Goal: Task Accomplishment & Management: Manage account settings

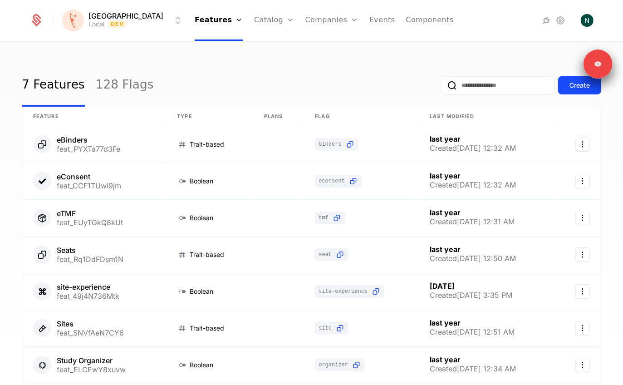
click at [316, 20] on link "Companies" at bounding box center [331, 20] width 53 height 41
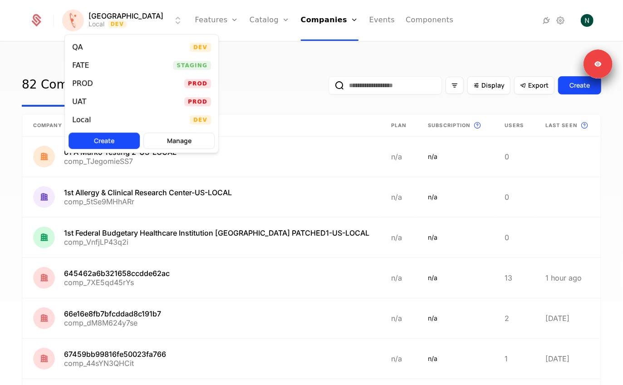
click at [106, 15] on html "[PERSON_NAME] Local Dev Features Features Flags Catalog Plans Add Ons Credits C…" at bounding box center [311, 192] width 623 height 385
click at [100, 83] on div "PROD Prod" at bounding box center [141, 83] width 153 height 18
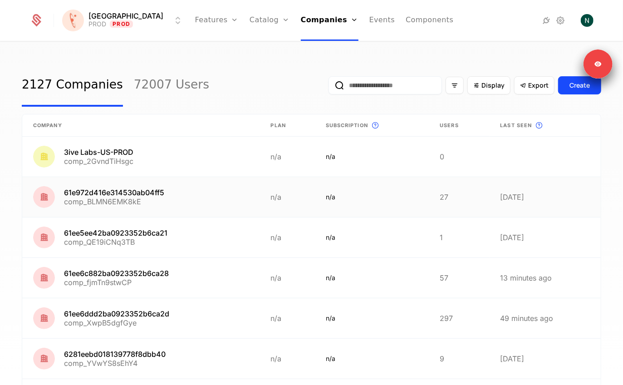
click at [181, 196] on link at bounding box center [141, 197] width 238 height 40
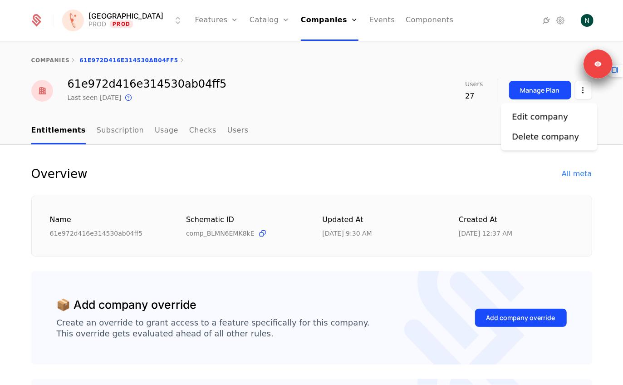
click at [576, 90] on html "[PERSON_NAME] PROD Prod Features Features Flags Catalog Plans Add Ons Credits C…" at bounding box center [311, 192] width 623 height 385
click at [526, 110] on div "Edit company Delete company" at bounding box center [549, 126] width 96 height 47
click at [526, 117] on div "Edit company" at bounding box center [540, 116] width 56 height 13
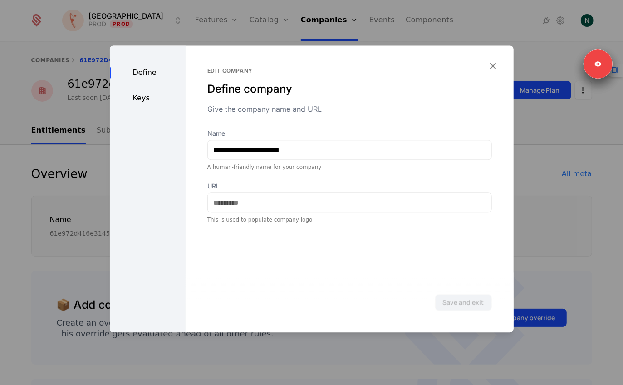
click at [134, 96] on div "Keys" at bounding box center [148, 98] width 76 height 11
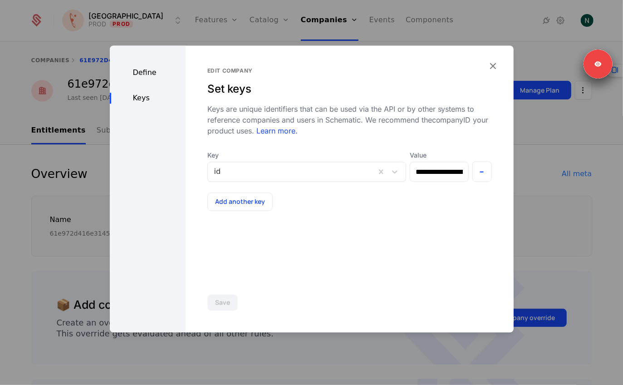
click at [501, 68] on div "**********" at bounding box center [349, 188] width 328 height 287
click at [492, 68] on icon "button" at bounding box center [493, 66] width 12 height 12
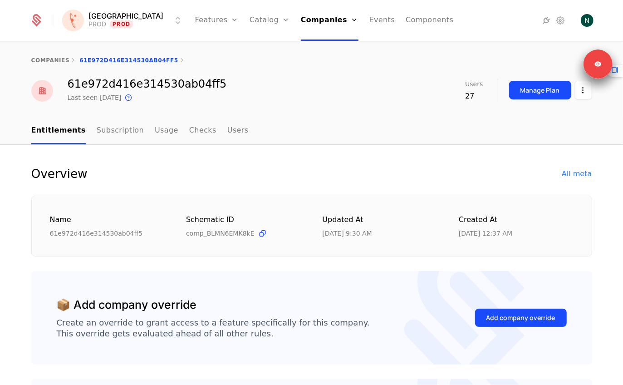
click at [319, 26] on link "Companies" at bounding box center [330, 20] width 58 height 41
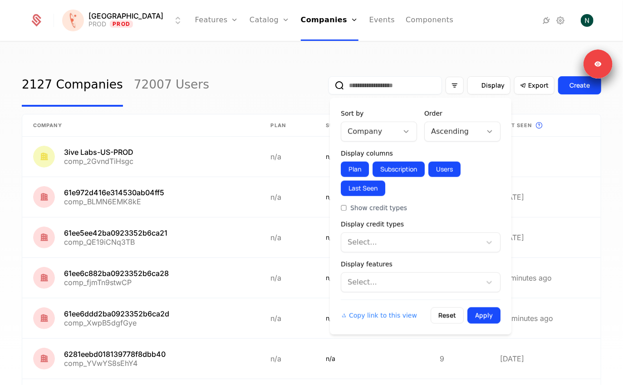
click at [486, 89] on span "Display" at bounding box center [492, 85] width 23 height 9
click at [383, 238] on div at bounding box center [410, 242] width 127 height 13
click at [371, 279] on div at bounding box center [410, 282] width 127 height 13
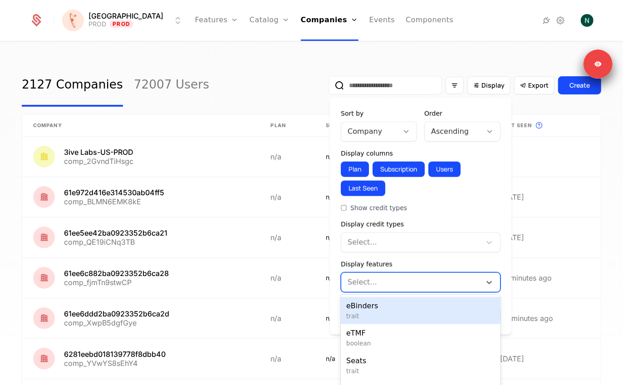
click at [372, 276] on div at bounding box center [410, 282] width 127 height 13
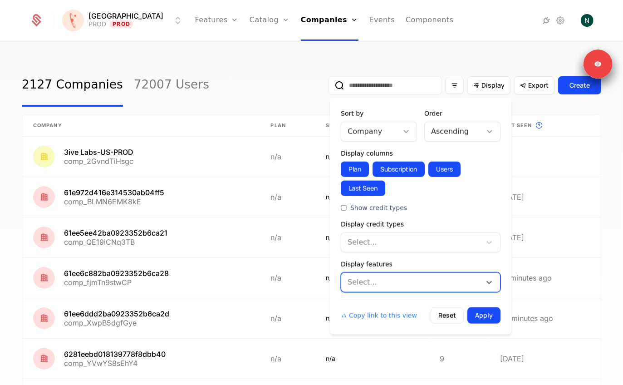
click at [361, 164] on button "Plan" at bounding box center [355, 168] width 28 height 15
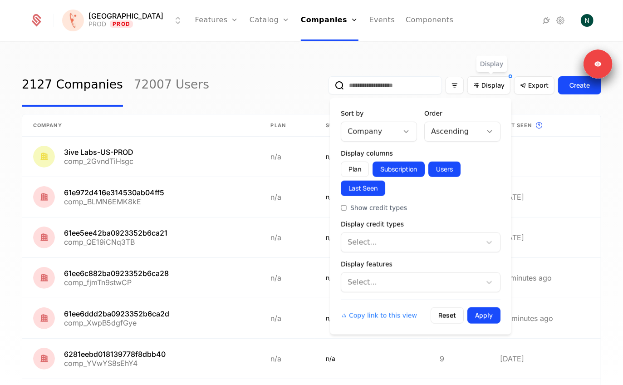
click at [352, 170] on button "Plan" at bounding box center [355, 168] width 28 height 15
click at [353, 131] on div at bounding box center [369, 131] width 44 height 13
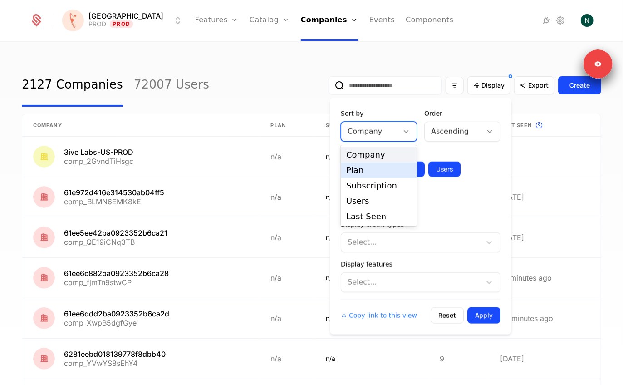
click at [359, 167] on div "Plan" at bounding box center [378, 170] width 65 height 8
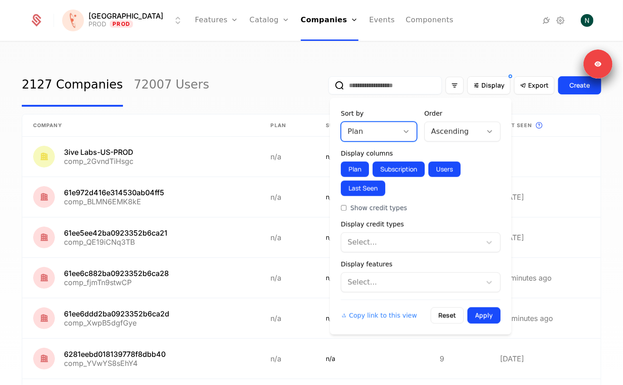
click at [478, 310] on button "Apply" at bounding box center [483, 315] width 33 height 16
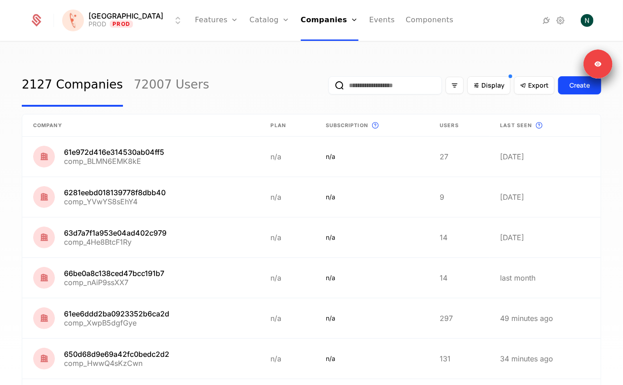
click at [429, 86] on input "email" at bounding box center [384, 85] width 113 height 18
click at [480, 86] on icon "Display" at bounding box center [476, 85] width 8 height 8
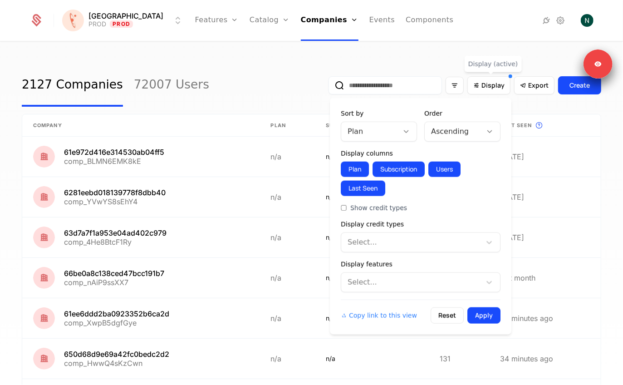
click at [454, 134] on div at bounding box center [453, 131] width 44 height 13
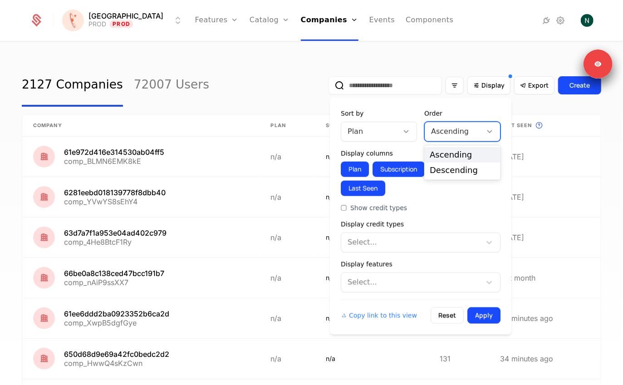
drag, startPoint x: 447, startPoint y: 161, endPoint x: 444, endPoint y: 170, distance: 9.9
click at [444, 170] on div "Ascending Descending" at bounding box center [462, 162] width 76 height 34
click at [444, 170] on div "Descending" at bounding box center [461, 170] width 65 height 8
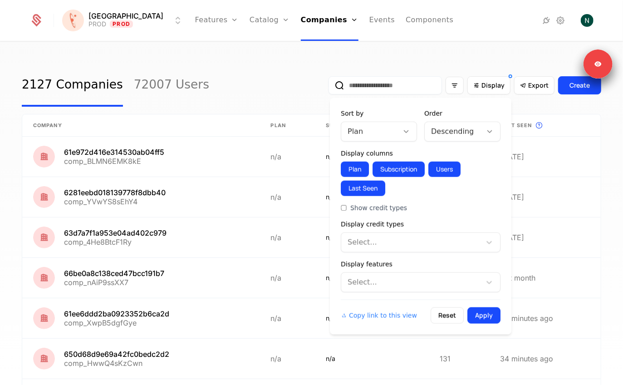
click at [478, 307] on button "Apply" at bounding box center [483, 315] width 33 height 16
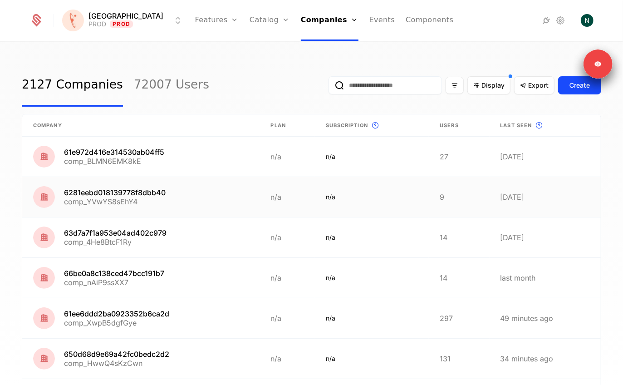
scroll to position [214, 0]
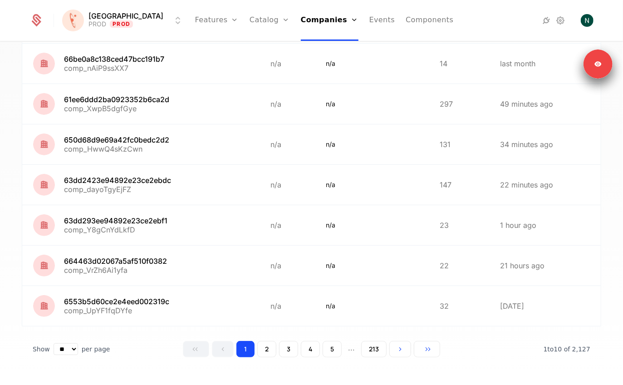
click at [268, 345] on button "2" at bounding box center [266, 349] width 19 height 16
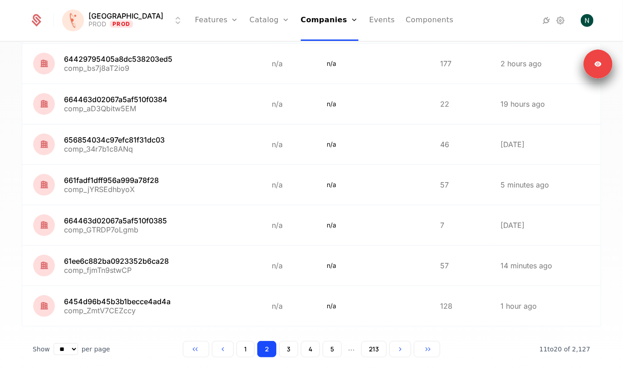
click at [290, 346] on button "3" at bounding box center [288, 349] width 19 height 16
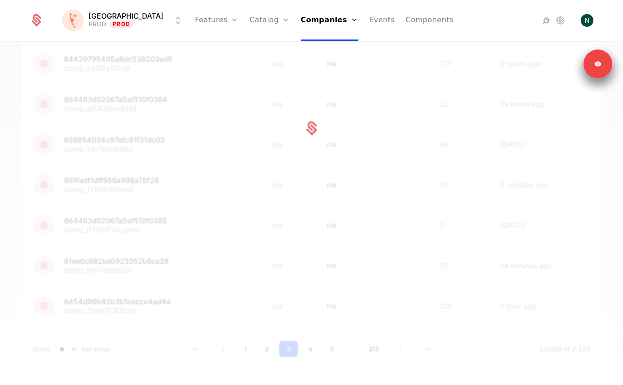
click at [315, 347] on div at bounding box center [311, 128] width 579 height 457
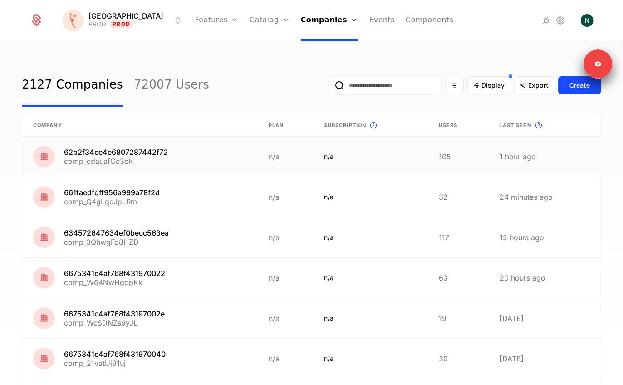
click at [95, 151] on link at bounding box center [139, 157] width 235 height 40
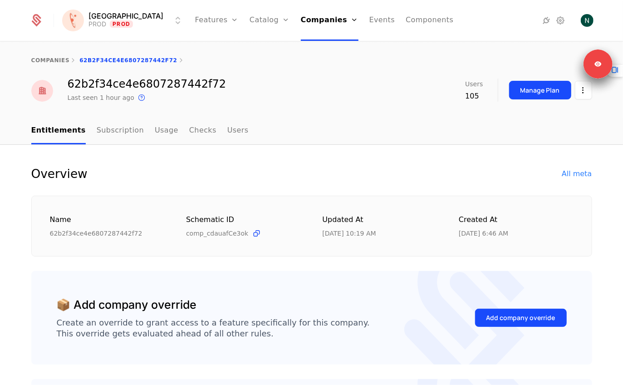
click at [582, 93] on html "[PERSON_NAME] PROD Prod Features Features Flags Catalog Plans Add Ons Credits C…" at bounding box center [311, 192] width 623 height 385
click at [539, 119] on div "Edit company" at bounding box center [540, 116] width 56 height 13
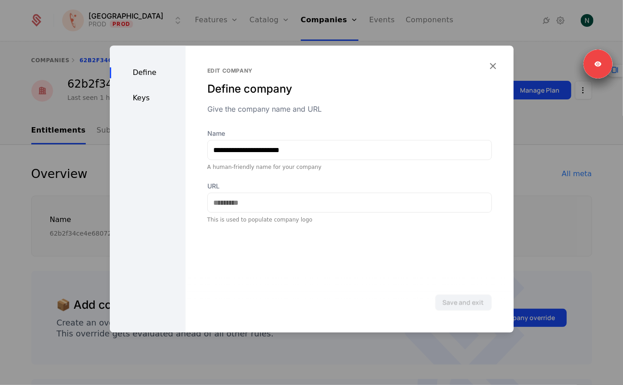
click at [130, 95] on div "Keys" at bounding box center [148, 98] width 76 height 11
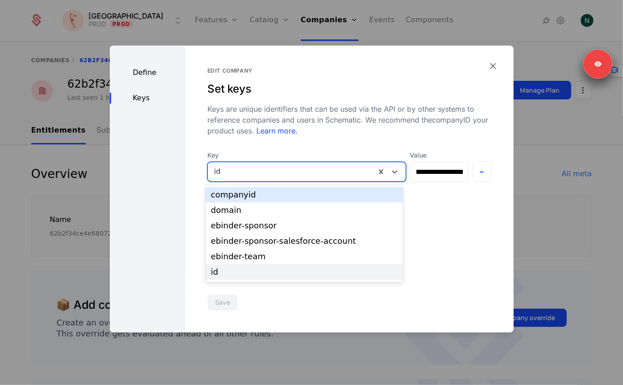
click at [282, 177] on div at bounding box center [291, 171] width 155 height 13
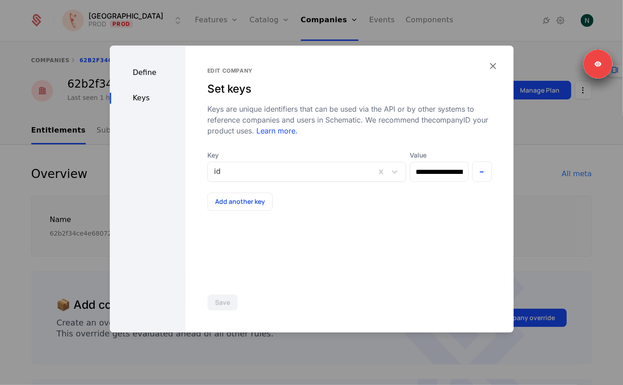
click at [290, 116] on div "Keys are unique identifiers that can be used via the API or by other systems to…" at bounding box center [349, 119] width 284 height 33
click at [495, 52] on div "**********" at bounding box center [349, 188] width 328 height 287
click at [493, 63] on icon "button" at bounding box center [493, 66] width 12 height 12
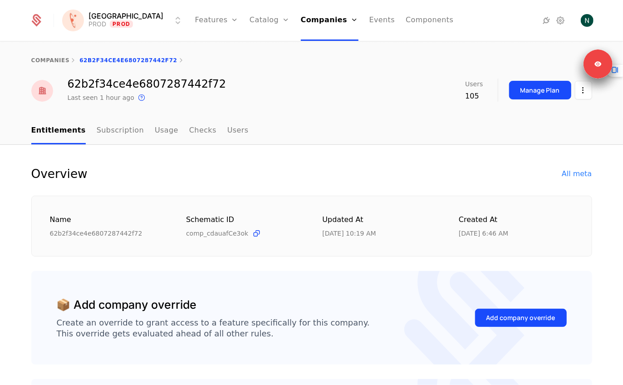
click at [301, 17] on link "Companies" at bounding box center [330, 20] width 58 height 41
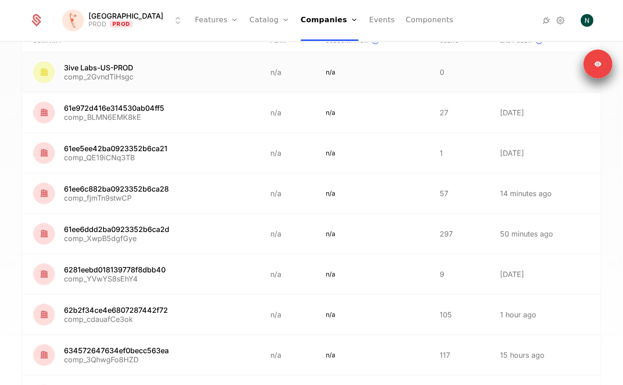
scroll to position [214, 0]
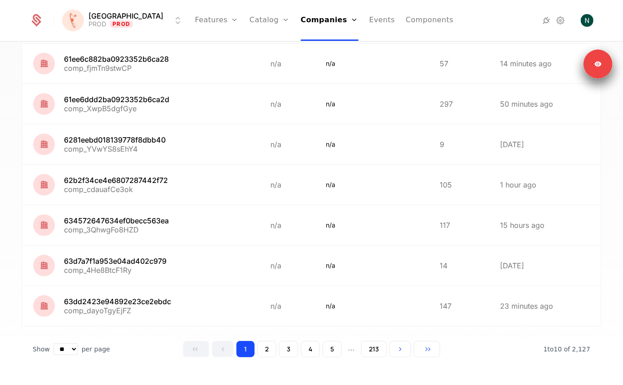
click at [334, 351] on button "5" at bounding box center [331, 349] width 19 height 16
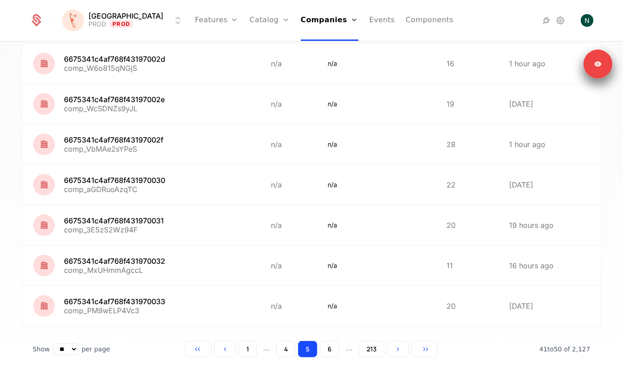
click at [331, 345] on button "6" at bounding box center [330, 349] width 20 height 16
click at [365, 347] on button "213" at bounding box center [371, 349] width 25 height 16
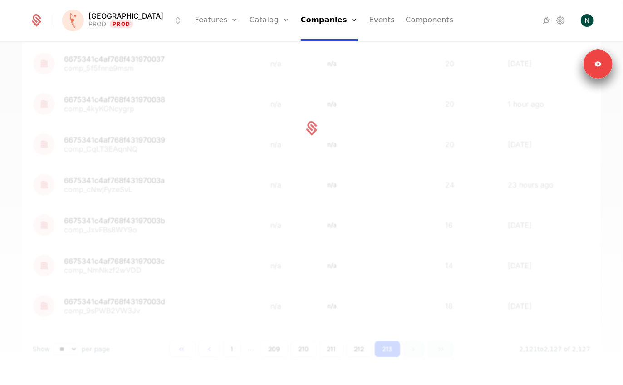
scroll to position [94, 0]
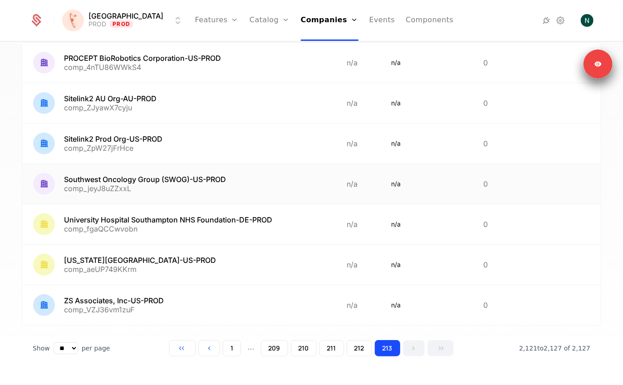
click at [116, 187] on link at bounding box center [178, 184] width 313 height 40
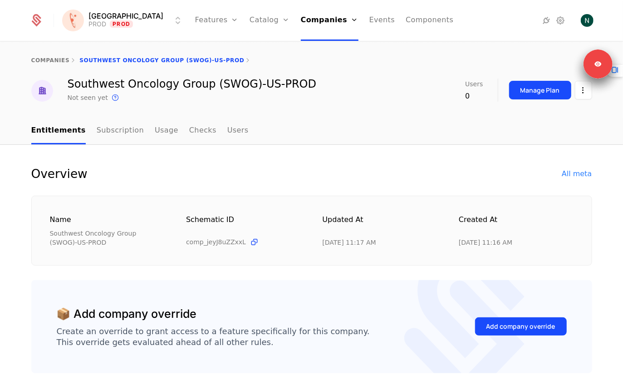
click at [587, 86] on html "[PERSON_NAME] PROD Prod Features Features Flags Catalog Plans Add Ons Credits C…" at bounding box center [311, 192] width 623 height 385
click at [547, 112] on div "Edit company" at bounding box center [540, 116] width 56 height 13
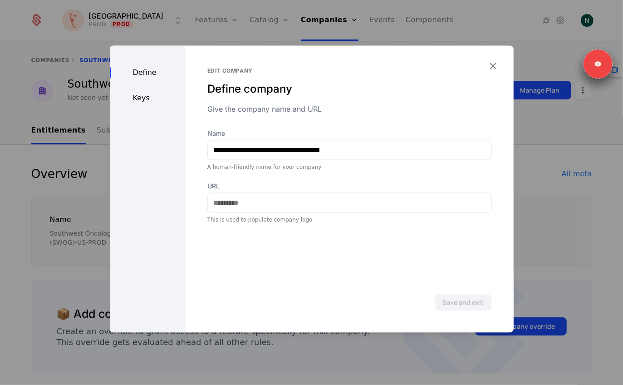
click at [129, 92] on div "Define Keys" at bounding box center [148, 188] width 76 height 287
click at [132, 96] on div "Keys" at bounding box center [148, 98] width 76 height 11
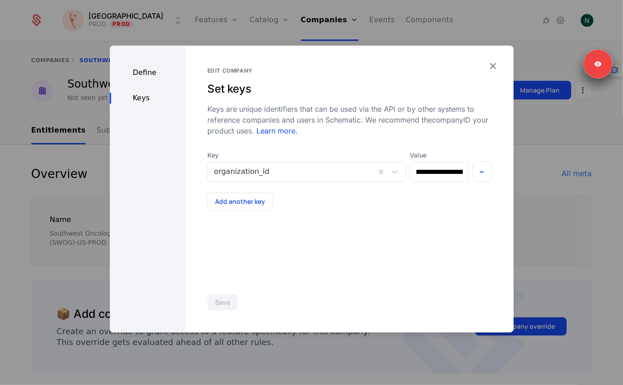
click at [493, 63] on icon "button" at bounding box center [493, 66] width 12 height 12
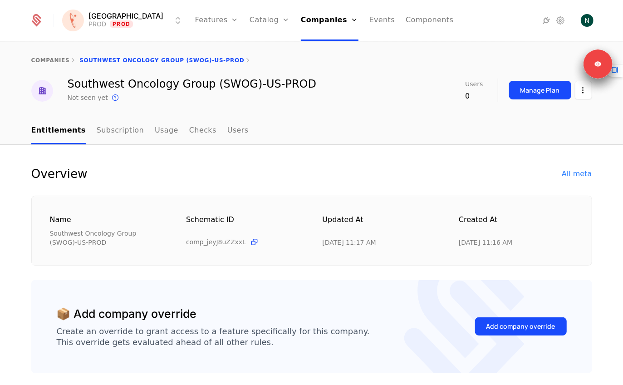
click at [249, 19] on link "Catalog" at bounding box center [269, 20] width 40 height 41
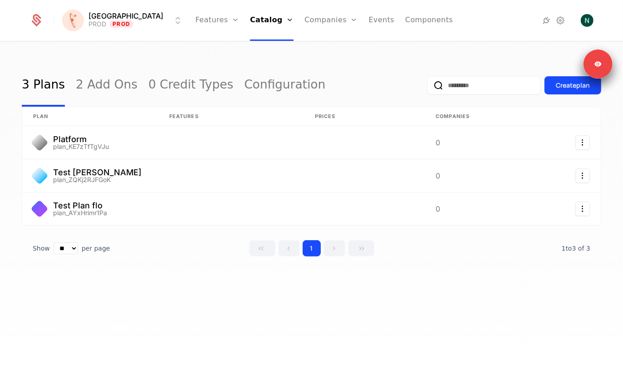
click at [197, 24] on link "Features" at bounding box center [217, 20] width 44 height 41
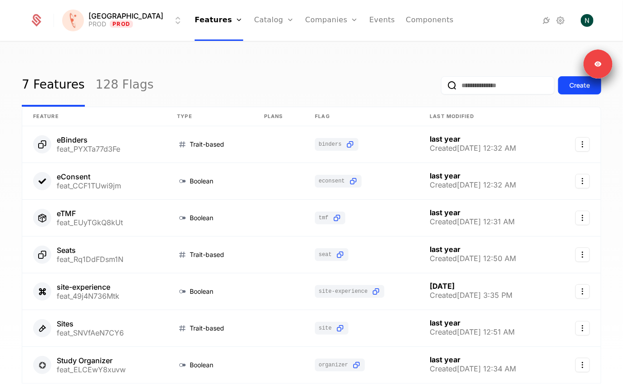
click at [121, 83] on link "128 Flags" at bounding box center [125, 85] width 58 height 43
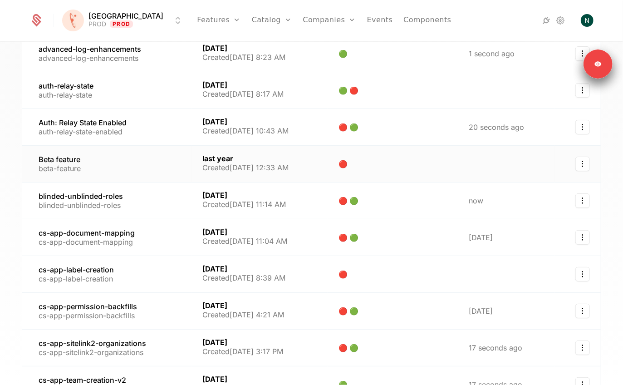
scroll to position [138, 0]
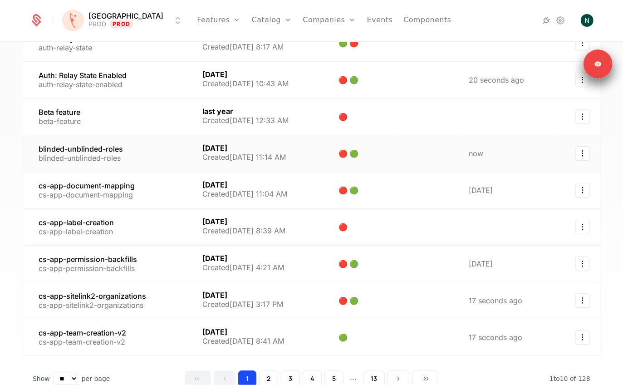
click at [105, 160] on link at bounding box center [107, 153] width 170 height 36
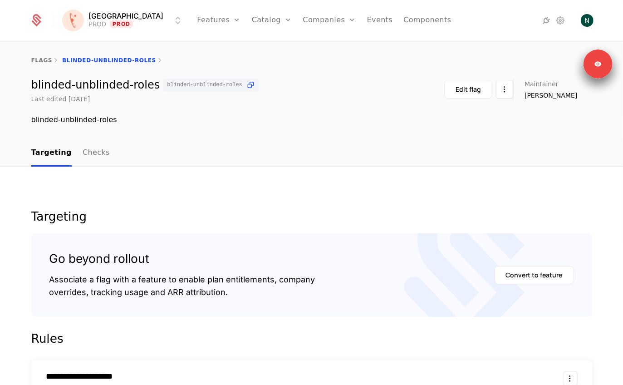
click at [83, 148] on link "Checks" at bounding box center [96, 153] width 27 height 27
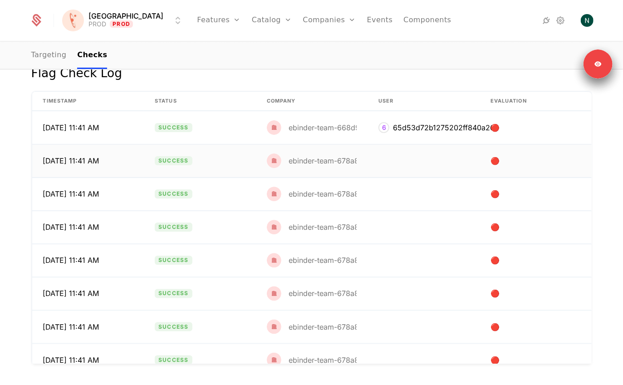
click at [315, 163] on div "ebinder-team-678a8fb67797c0ec11cd98bb" at bounding box center [362, 160] width 148 height 7
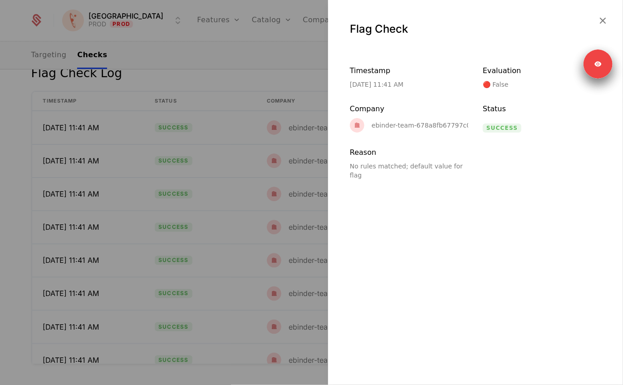
click at [405, 126] on div "ebinder-team-678a8fb67797c0ec11cd98bb" at bounding box center [440, 125] width 138 height 6
click at [200, 16] on div at bounding box center [311, 192] width 623 height 385
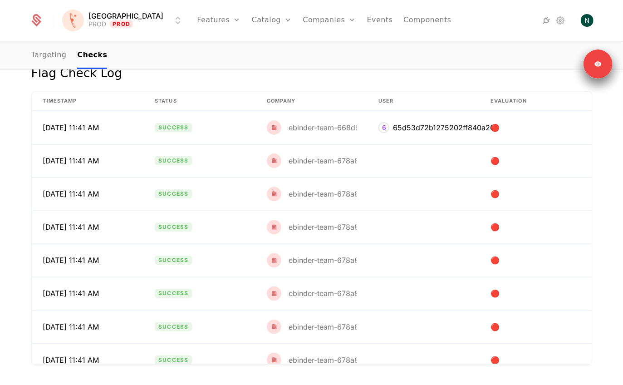
click at [303, 20] on link "Companies" at bounding box center [329, 20] width 53 height 41
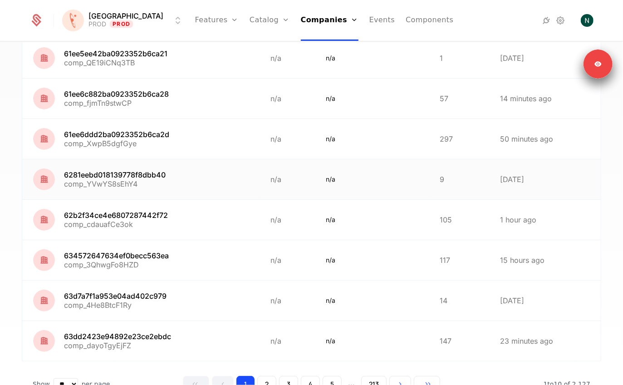
scroll to position [214, 0]
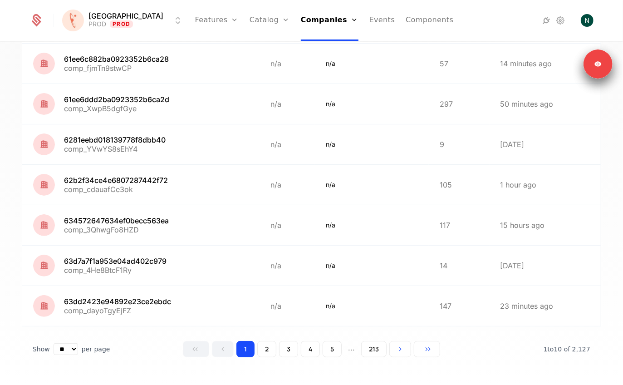
click at [304, 341] on button "4" at bounding box center [310, 349] width 19 height 16
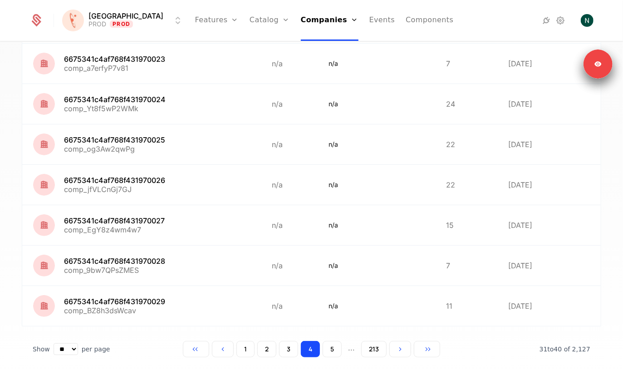
click at [337, 347] on button "5" at bounding box center [331, 349] width 19 height 16
click at [331, 348] on button "6" at bounding box center [330, 349] width 20 height 16
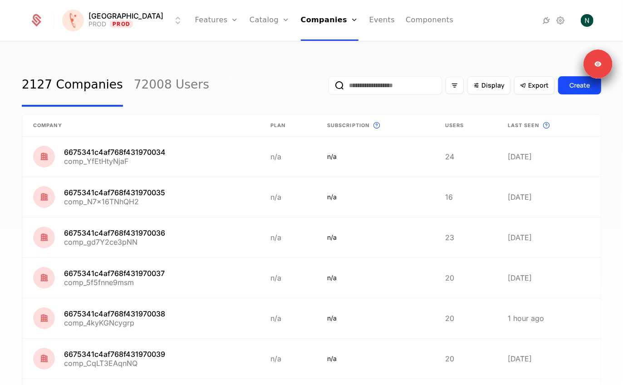
click at [400, 81] on input "email" at bounding box center [384, 85] width 113 height 18
type input "*******"
click at [328, 87] on button "submit" at bounding box center [328, 87] width 0 height 0
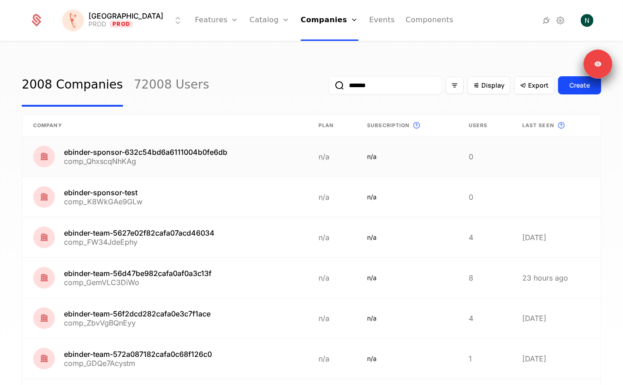
click at [118, 160] on link at bounding box center [164, 157] width 285 height 40
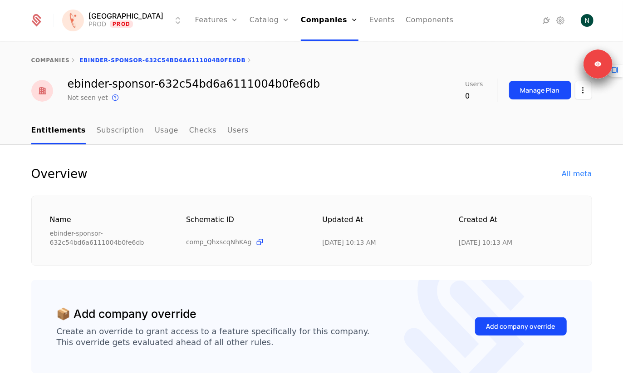
click at [582, 98] on html "[PERSON_NAME] PROD Prod Features Features Flags Catalog Plans Add Ons Credits C…" at bounding box center [311, 192] width 623 height 385
click at [539, 118] on div "Edit company" at bounding box center [540, 116] width 56 height 13
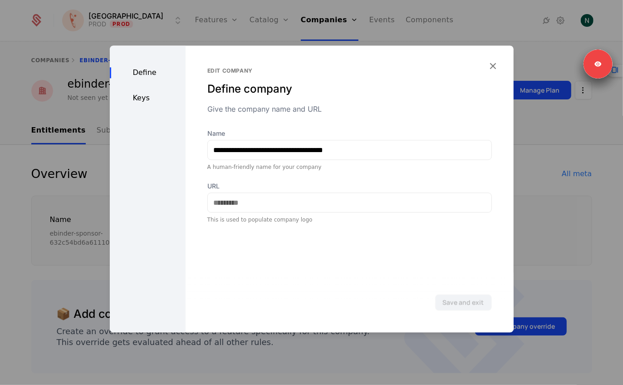
click at [137, 100] on div "Keys" at bounding box center [148, 98] width 76 height 11
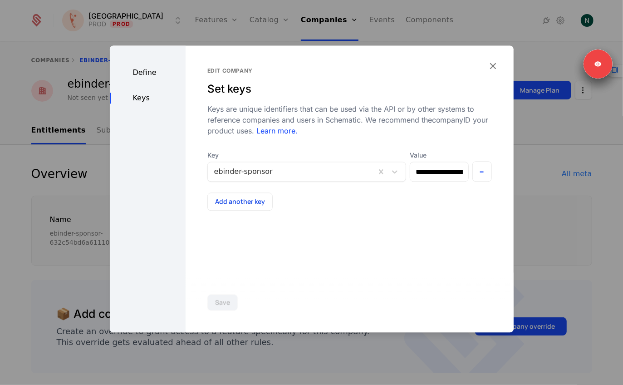
click at [52, 46] on div at bounding box center [311, 192] width 623 height 385
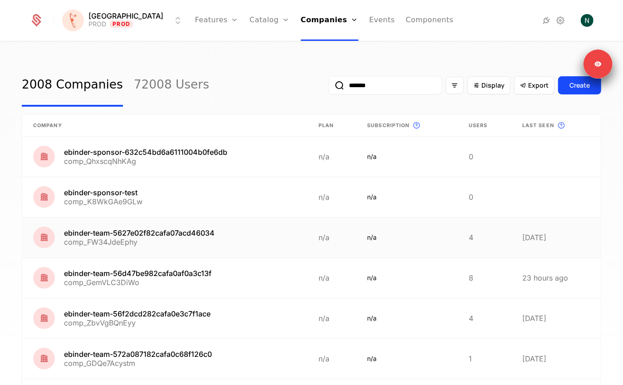
click at [128, 238] on link at bounding box center [164, 237] width 285 height 40
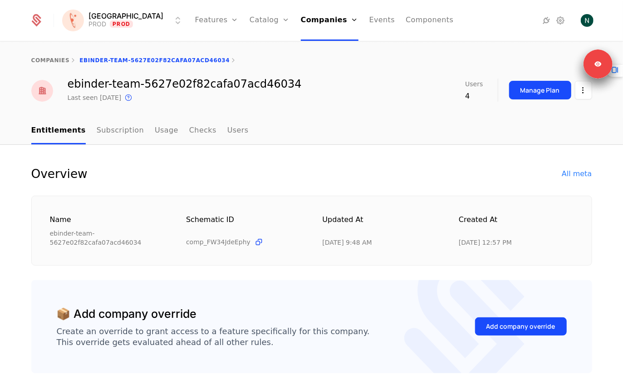
click at [581, 88] on html "[PERSON_NAME] PROD Prod Features Features Flags Catalog Plans Add Ons Credits C…" at bounding box center [311, 192] width 623 height 385
click at [552, 118] on div "Edit company" at bounding box center [540, 116] width 56 height 13
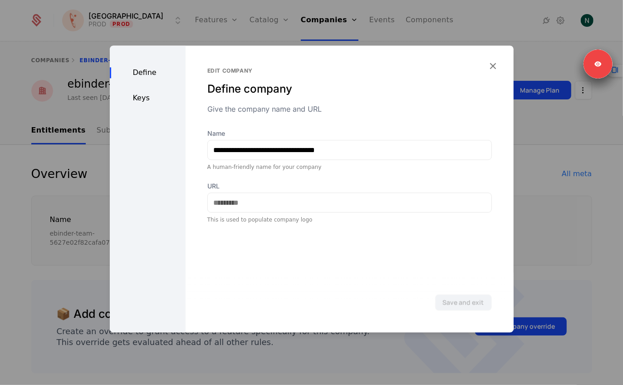
click at [492, 60] on icon "button" at bounding box center [493, 66] width 12 height 12
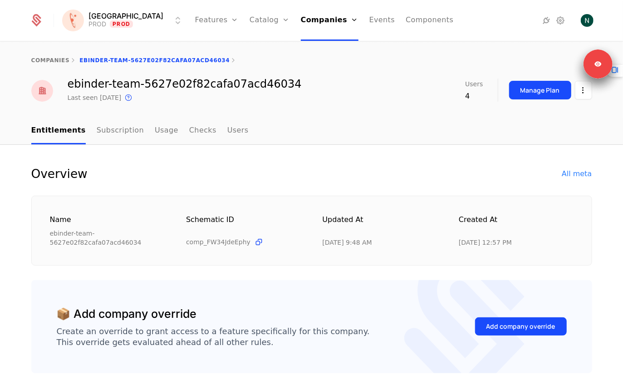
click at [101, 30] on html "[PERSON_NAME] PROD Prod Features Features Flags Catalog Plans Add Ons Credits C…" at bounding box center [311, 192] width 623 height 385
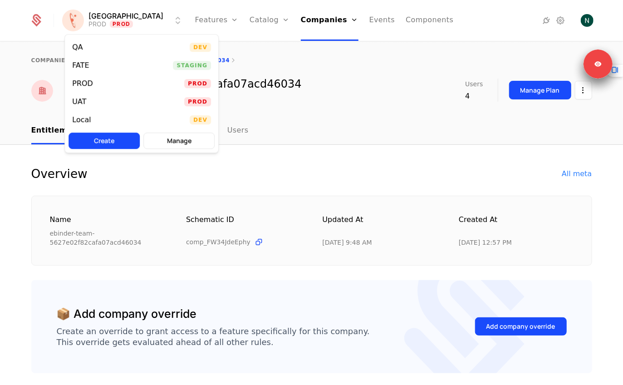
click at [80, 106] on div "UAT Prod" at bounding box center [141, 102] width 153 height 18
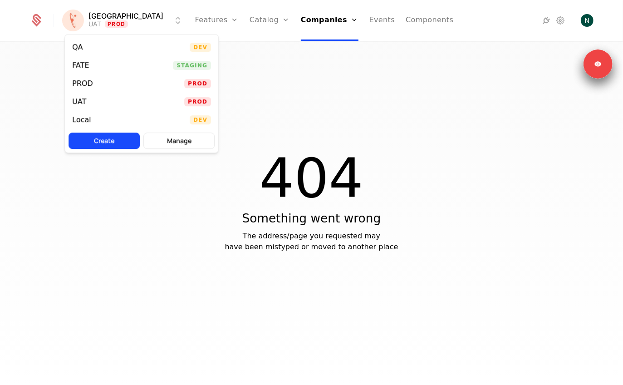
click at [110, 21] on html "[PERSON_NAME] Prod Features Features Flags Catalog Plans Add Ons Credits Config…" at bounding box center [311, 192] width 623 height 385
click at [93, 63] on div "FATE" at bounding box center [84, 65] width 24 height 9
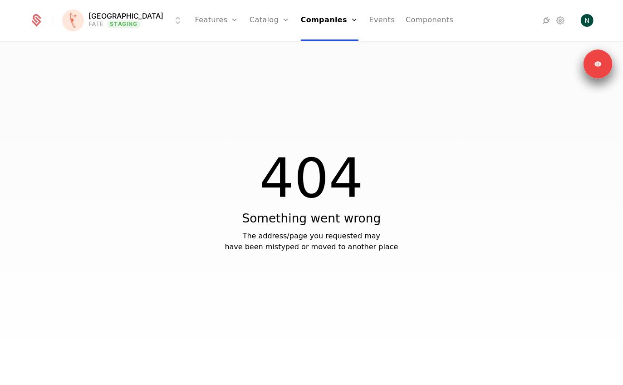
click at [109, 19] on html "[PERSON_NAME] FATE Staging Features Features Flags Catalog Plans Add Ons Credit…" at bounding box center [311, 192] width 623 height 385
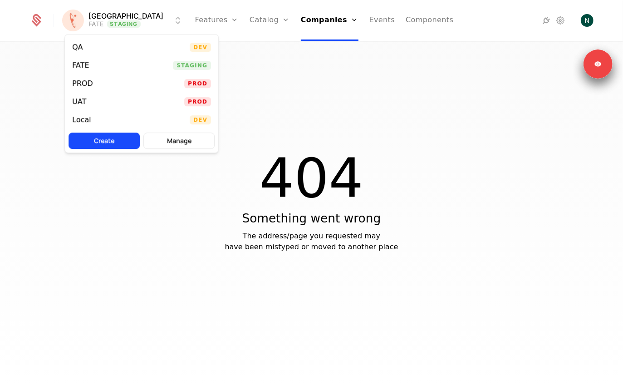
click at [107, 54] on div "QA Dev" at bounding box center [141, 47] width 153 height 18
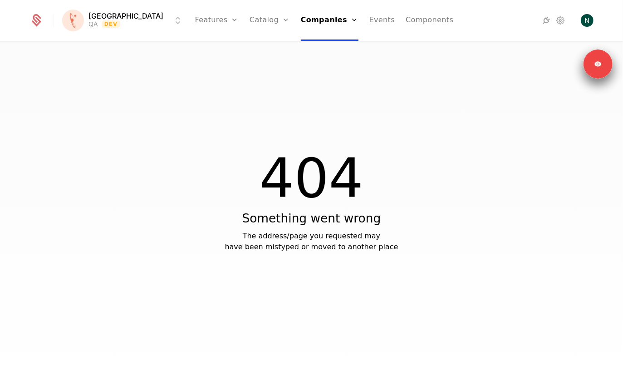
click at [116, 27] on html "[PERSON_NAME] QA Dev Features Features Flags Catalog Plans Add Ons Credits Conf…" at bounding box center [311, 192] width 623 height 385
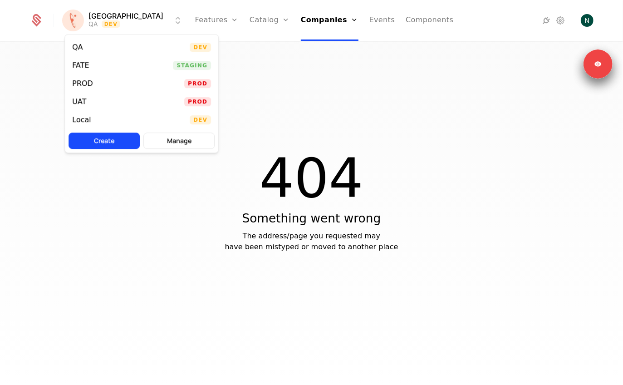
click at [97, 121] on div "Local" at bounding box center [85, 119] width 26 height 9
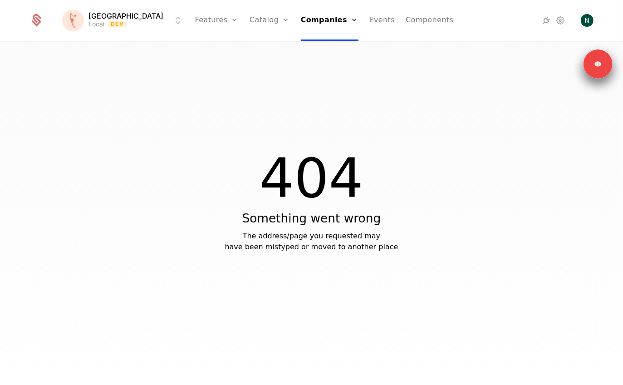
click at [107, 24] on html "[PERSON_NAME] Local Dev Features Features Flags Catalog Plans Add Ons Credits C…" at bounding box center [311, 192] width 623 height 385
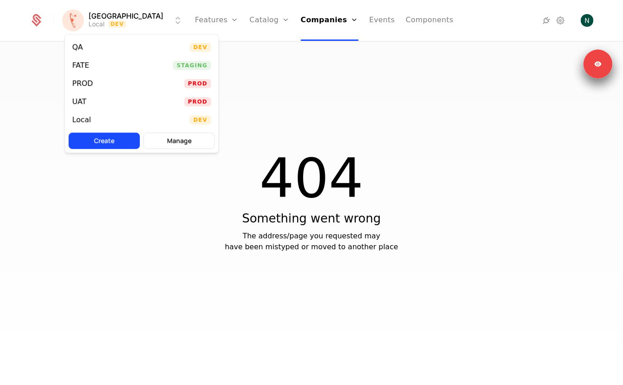
click at [107, 88] on div "PROD Prod" at bounding box center [141, 83] width 153 height 18
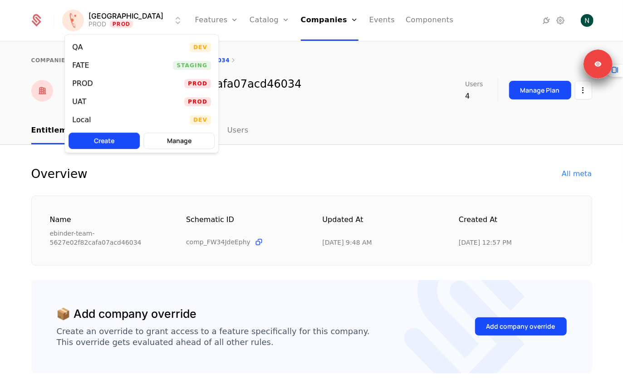
click at [107, 24] on html "[PERSON_NAME] PROD Prod Features Features Flags Catalog Plans Add Ons Credits C…" at bounding box center [311, 192] width 623 height 385
click at [98, 100] on div "UAT Prod" at bounding box center [141, 102] width 153 height 18
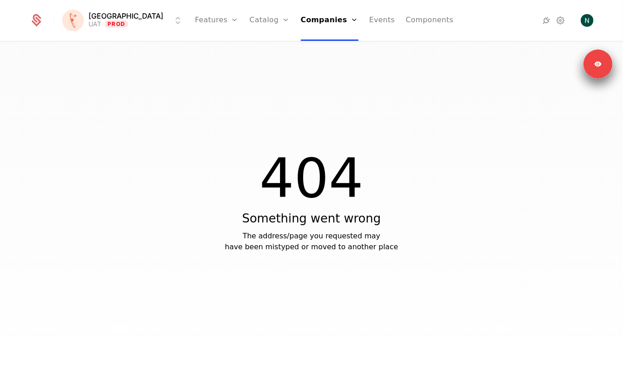
click at [195, 16] on link "Features" at bounding box center [217, 20] width 44 height 41
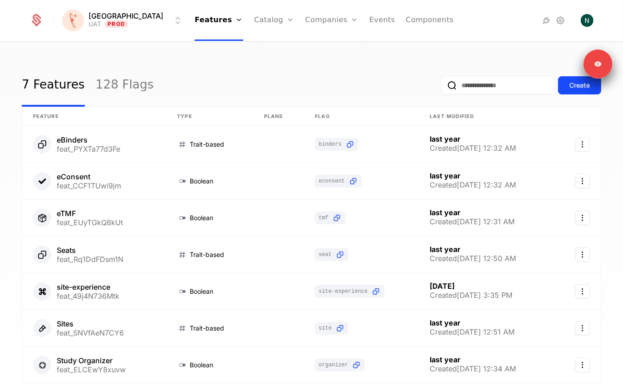
click at [205, 63] on link "Flags" at bounding box center [226, 58] width 42 height 7
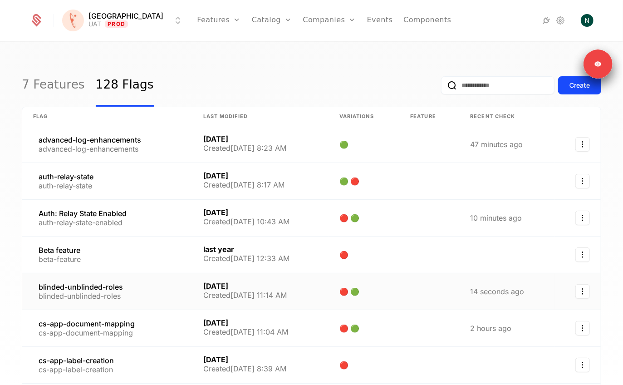
click at [69, 288] on link at bounding box center [107, 291] width 170 height 36
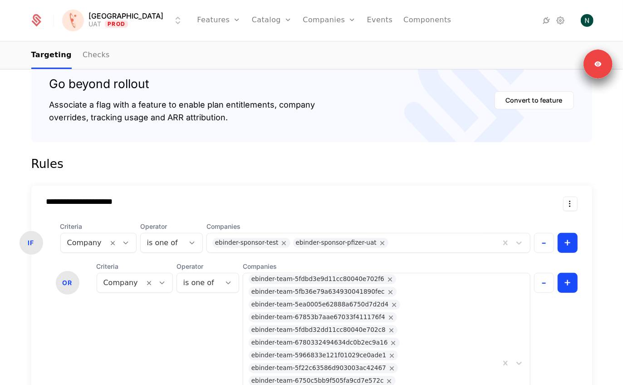
scroll to position [262, 0]
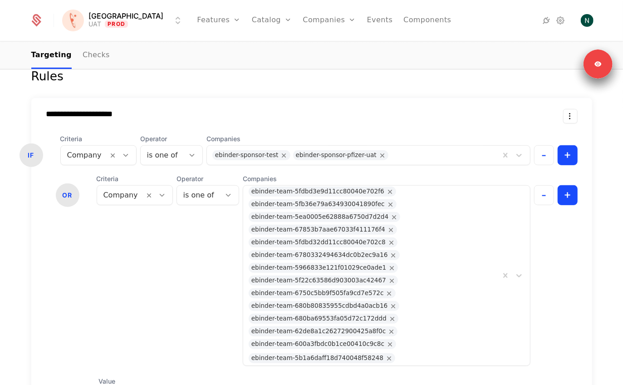
click at [307, 21] on link "Companies" at bounding box center [329, 20] width 53 height 41
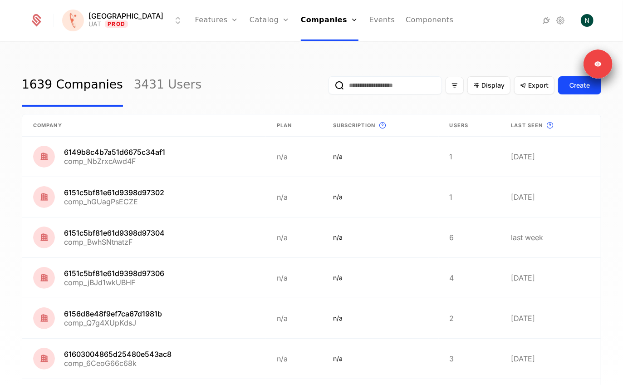
click at [376, 79] on input "email" at bounding box center [384, 85] width 113 height 18
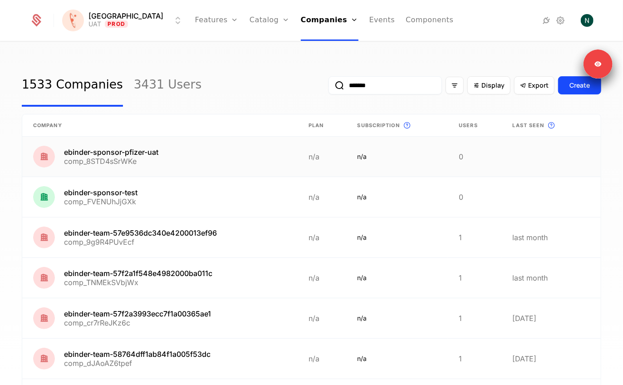
type input "*******"
click at [149, 160] on link at bounding box center [159, 157] width 275 height 40
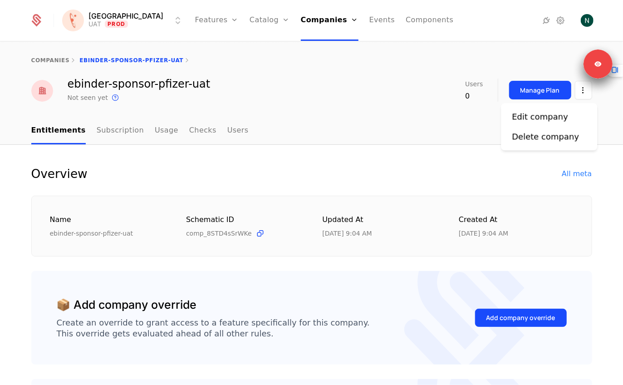
click at [576, 90] on html "[PERSON_NAME] Prod Features Features Flags Catalog Plans Add Ons Credits Config…" at bounding box center [311, 192] width 623 height 385
click at [542, 110] on div "Edit company" at bounding box center [540, 116] width 56 height 13
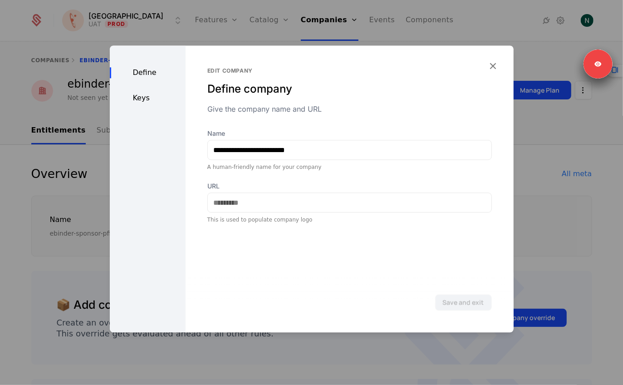
click at [136, 91] on div "Define Keys" at bounding box center [148, 188] width 76 height 287
click at [136, 103] on div "Define Keys" at bounding box center [148, 188] width 76 height 287
click at [138, 100] on div "Keys" at bounding box center [148, 98] width 76 height 11
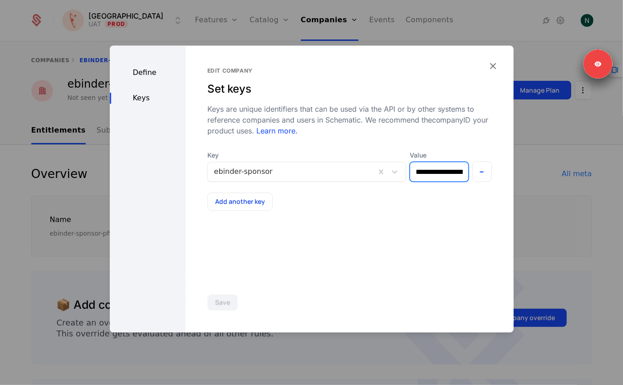
click at [454, 176] on input "**********" at bounding box center [439, 171] width 58 height 19
click at [494, 63] on icon "button" at bounding box center [493, 66] width 12 height 12
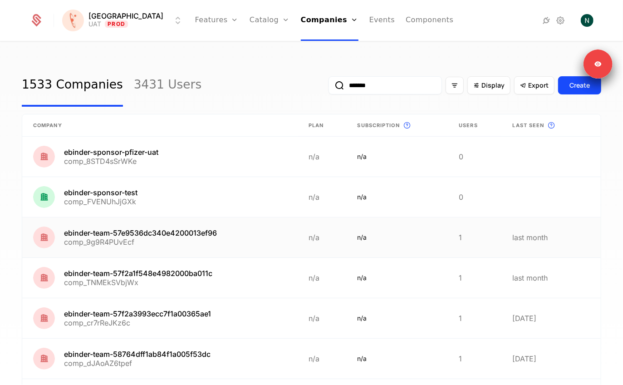
click at [139, 242] on link at bounding box center [159, 237] width 275 height 40
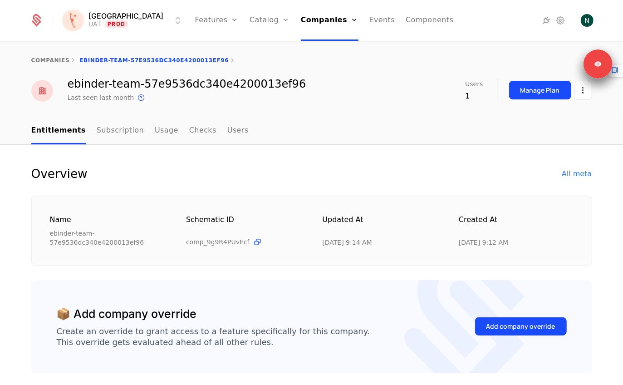
click at [206, 60] on link "Flags" at bounding box center [227, 58] width 42 height 7
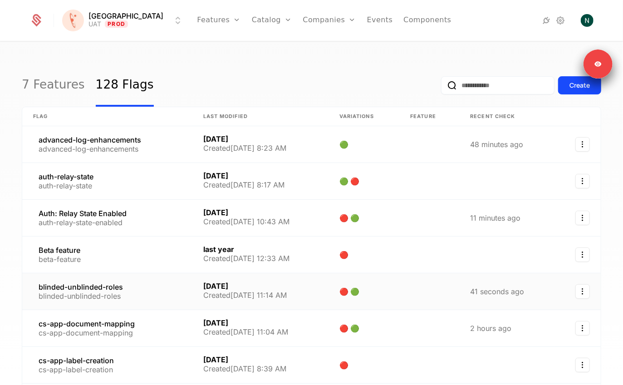
click at [104, 293] on link at bounding box center [107, 291] width 170 height 36
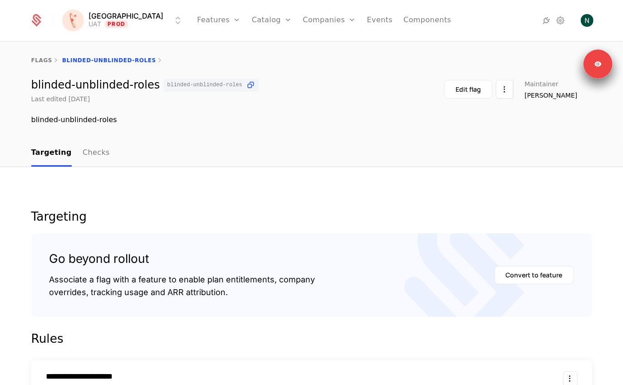
click at [96, 161] on link "Checks" at bounding box center [96, 153] width 27 height 27
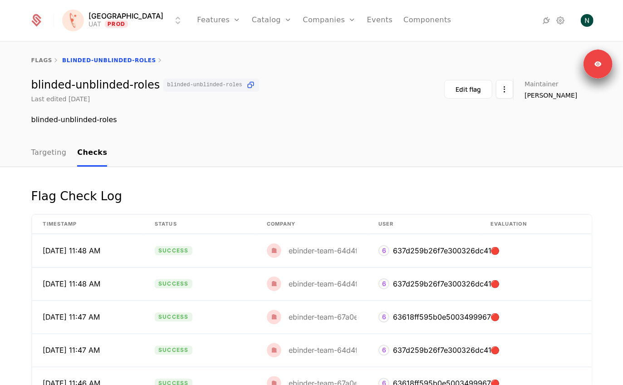
click at [39, 153] on link "Targeting" at bounding box center [48, 153] width 35 height 27
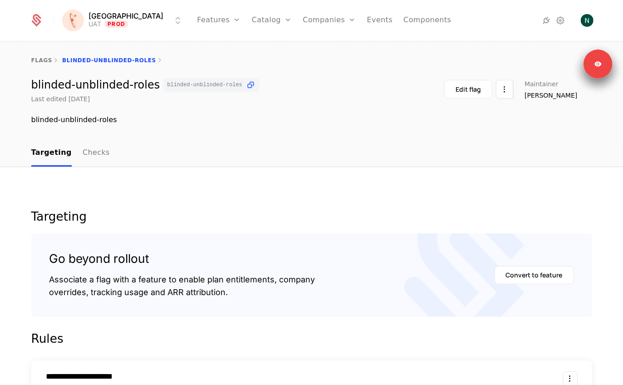
click at [481, 90] on div "Edit flag" at bounding box center [467, 89] width 25 height 9
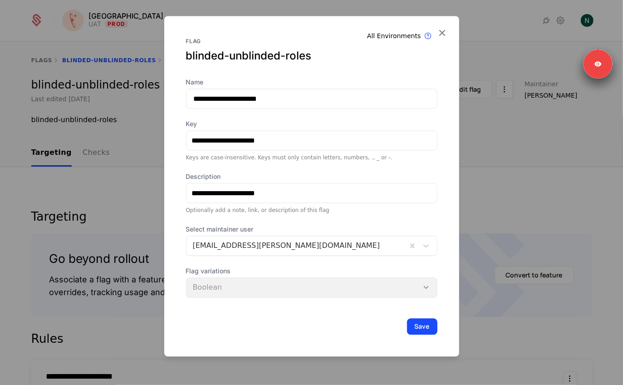
click at [441, 34] on icon at bounding box center [442, 33] width 12 height 12
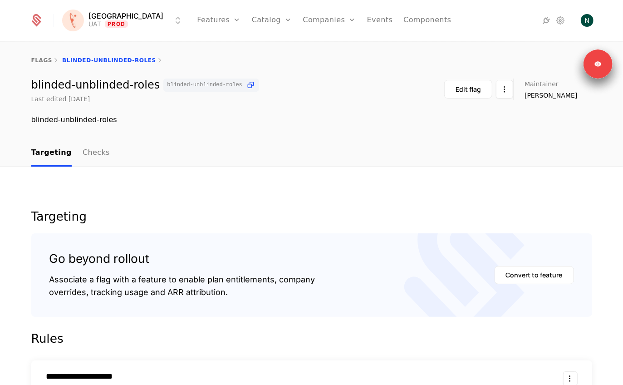
click at [187, 83] on span "blinded-unblinded-roles" at bounding box center [204, 84] width 75 height 5
click at [307, 22] on link "Companies" at bounding box center [329, 20] width 53 height 41
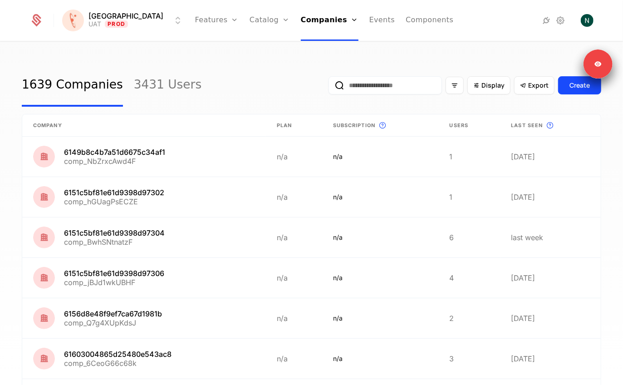
click at [390, 88] on input "email" at bounding box center [384, 85] width 113 height 18
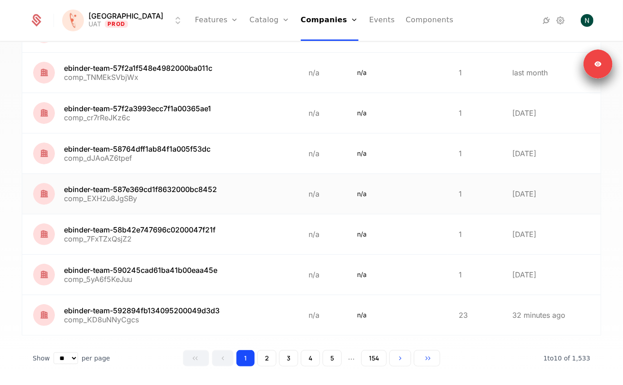
scroll to position [214, 0]
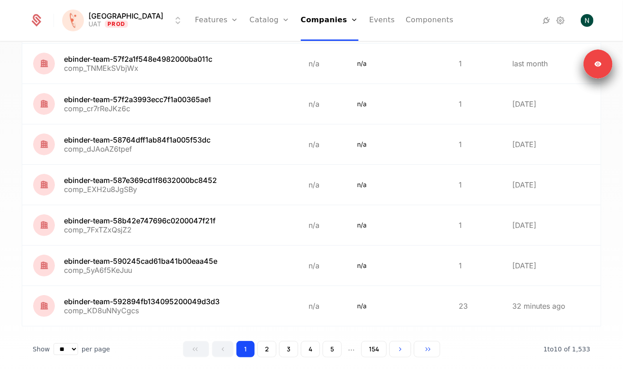
type input "*******"
click at [275, 350] on button "2" at bounding box center [266, 349] width 19 height 16
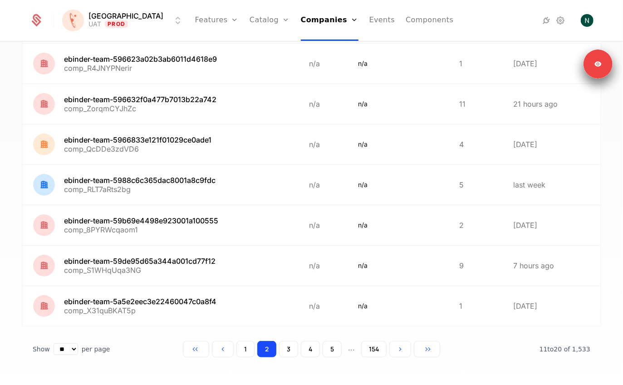
click at [290, 349] on button "3" at bounding box center [288, 349] width 19 height 16
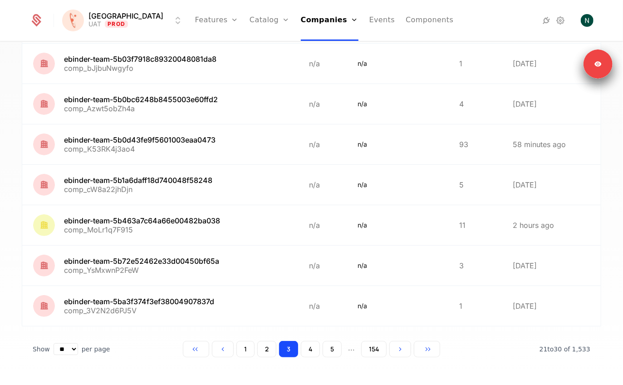
click at [307, 348] on button "4" at bounding box center [310, 349] width 19 height 16
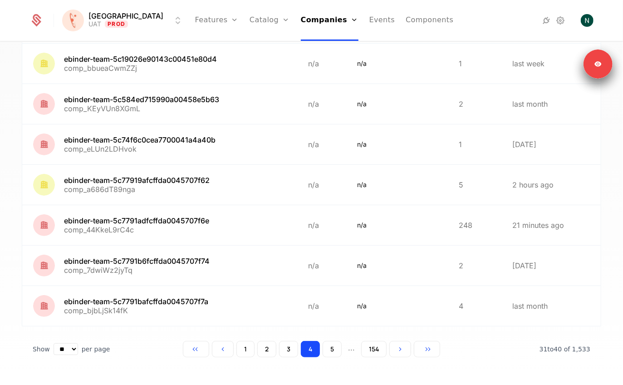
click at [329, 345] on button "5" at bounding box center [331, 349] width 19 height 16
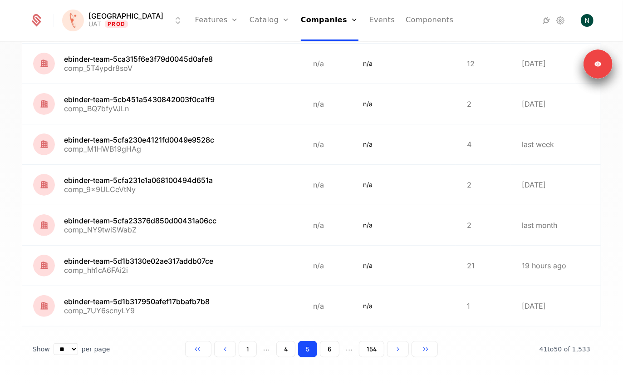
click at [331, 350] on button "6" at bounding box center [330, 349] width 20 height 16
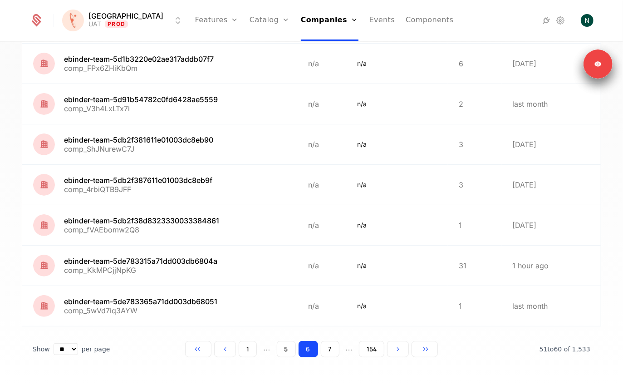
click at [329, 348] on button "7" at bounding box center [330, 349] width 19 height 16
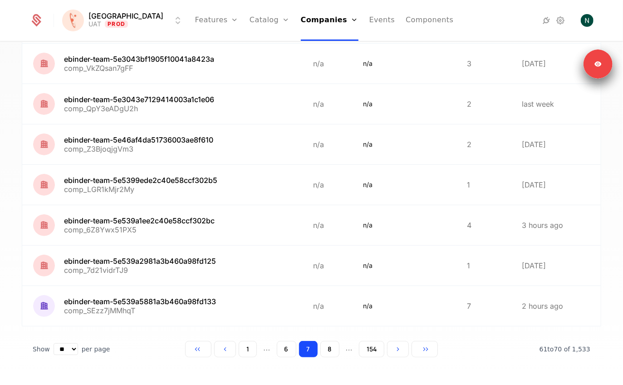
click at [332, 348] on button "8" at bounding box center [329, 349] width 19 height 16
click at [332, 348] on button "9" at bounding box center [330, 349] width 20 height 16
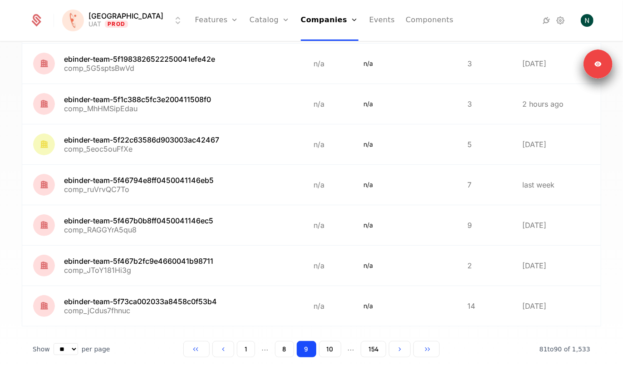
click at [332, 348] on button "10" at bounding box center [330, 349] width 22 height 16
click at [132, 301] on link at bounding box center [161, 306] width 279 height 40
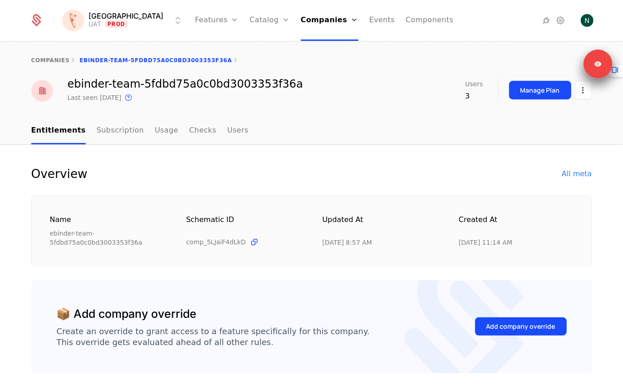
click at [576, 95] on html "[PERSON_NAME] Prod Features Features Flags Catalog Plans Add Ons Credits Config…" at bounding box center [311, 192] width 623 height 385
click at [533, 121] on div "Edit company" at bounding box center [540, 116] width 56 height 13
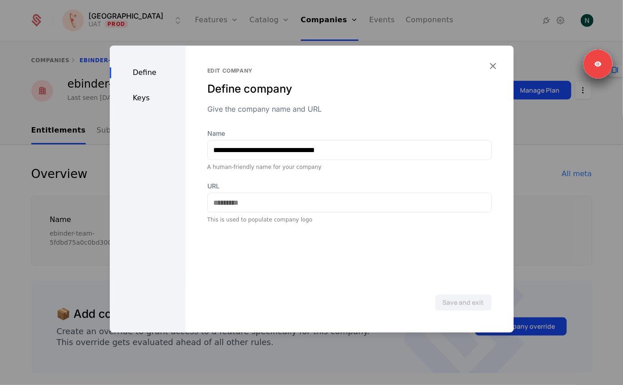
click at [130, 87] on div "Define Keys" at bounding box center [148, 188] width 76 height 287
click at [130, 98] on div "Keys" at bounding box center [148, 98] width 76 height 11
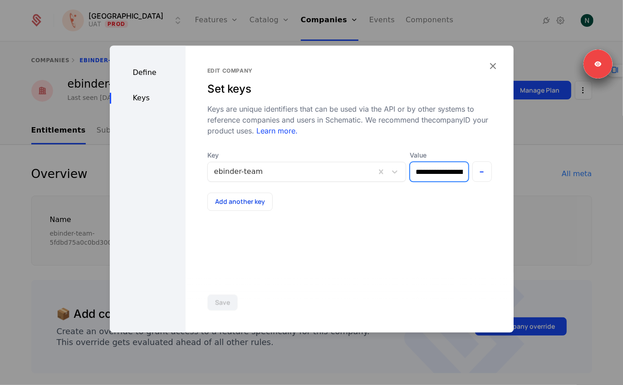
click at [432, 171] on input "**********" at bounding box center [439, 171] width 58 height 19
click at [322, 25] on div at bounding box center [311, 192] width 623 height 385
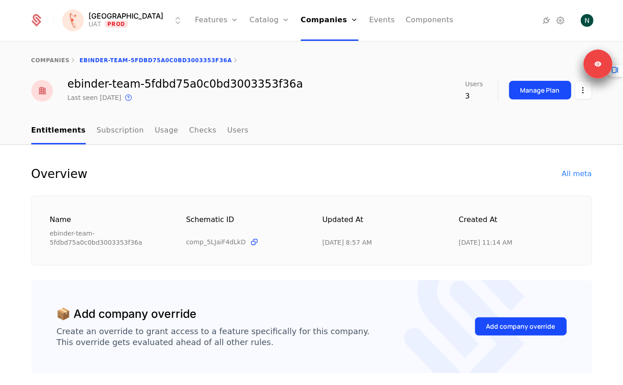
click at [207, 63] on link "Flags" at bounding box center [227, 58] width 42 height 7
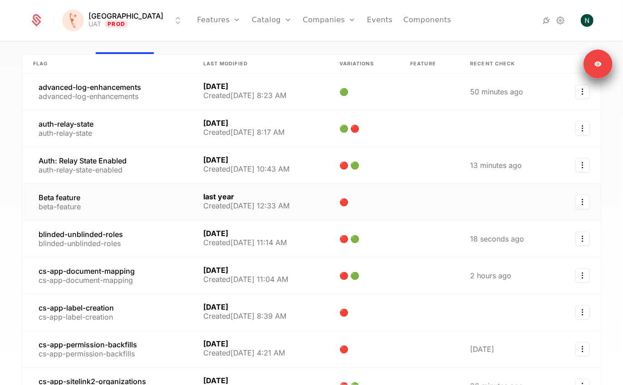
scroll to position [65, 0]
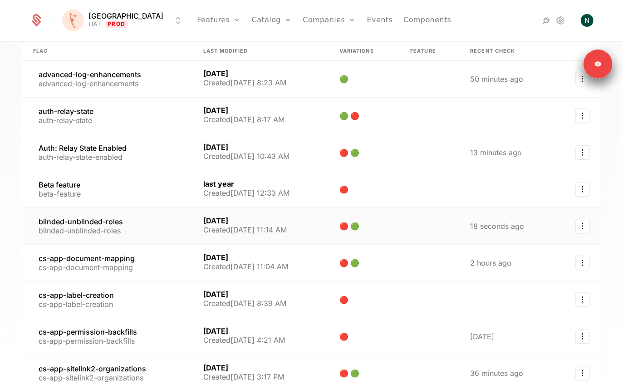
click at [111, 233] on link at bounding box center [107, 226] width 170 height 36
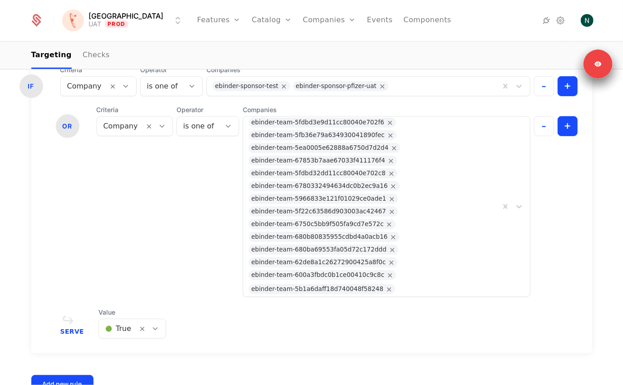
scroll to position [11, 0]
click at [288, 122] on div "ebinder-team-5fdbd3e9d11cc80040e702f6 ebinder-team-5fb36e79a634930041890fec ebi…" at bounding box center [371, 207] width 257 height 180
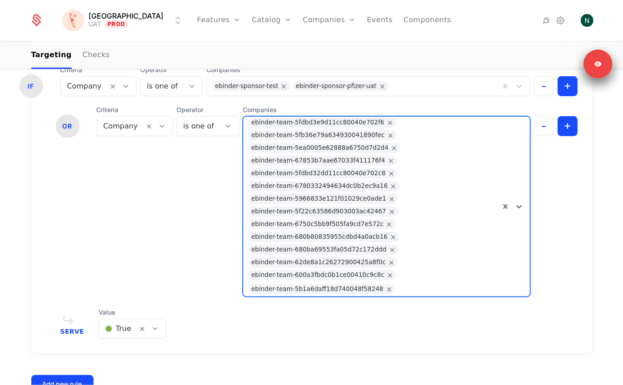
scroll to position [0, 0]
click at [288, 110] on div "Companies ebinder-team-5fdbd3e9d11cc80040e702f6 ebinder-team-5fb36e79a634930041…" at bounding box center [387, 200] width 288 height 191
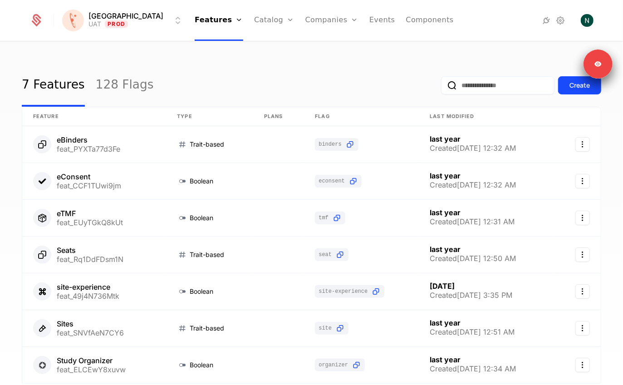
click at [122, 89] on link "128 Flags" at bounding box center [125, 85] width 58 height 43
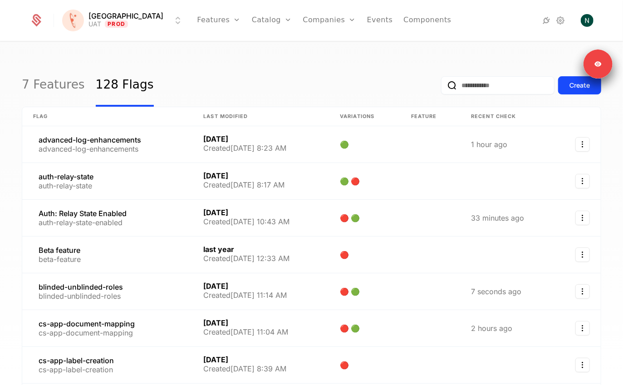
click at [313, 43] on link "Companies" at bounding box center [334, 44] width 42 height 7
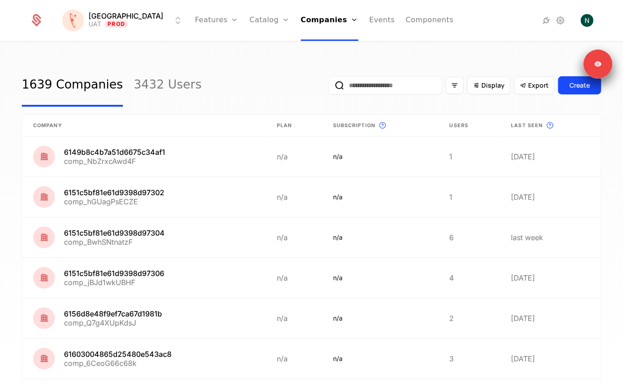
click at [356, 87] on input "email" at bounding box center [384, 85] width 113 height 18
paste input "**********"
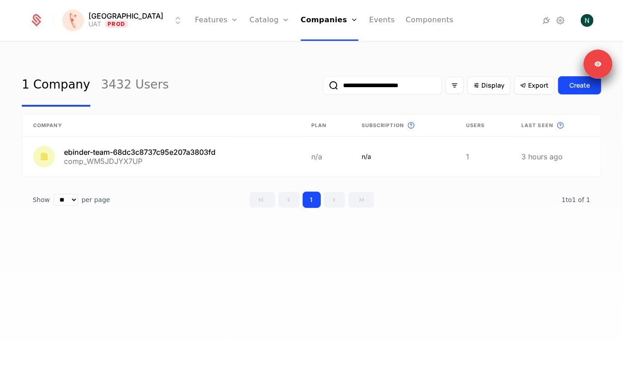
type input "**********"
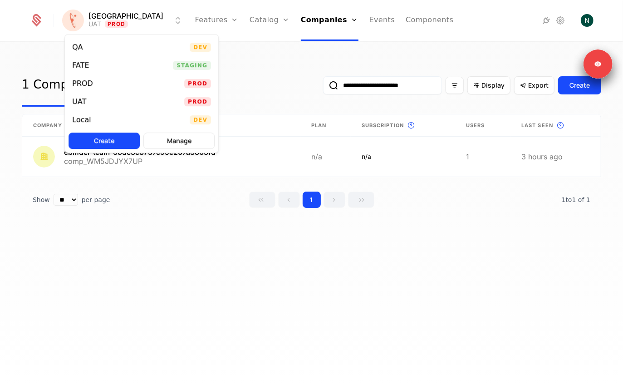
click at [117, 12] on html "**********" at bounding box center [311, 192] width 623 height 385
click at [87, 97] on div "UAT" at bounding box center [82, 101] width 21 height 9
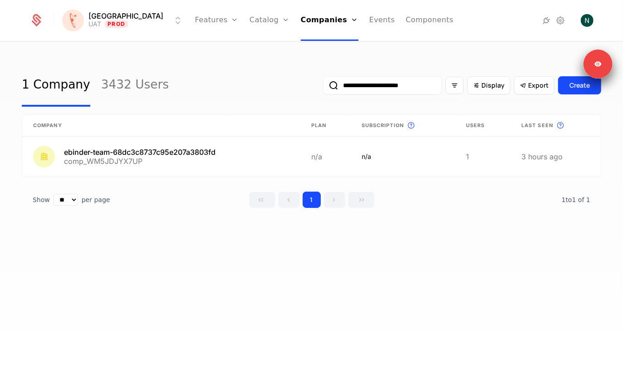
click at [373, 81] on input "**********" at bounding box center [382, 85] width 119 height 18
click at [323, 87] on button "submit" at bounding box center [323, 87] width 0 height 0
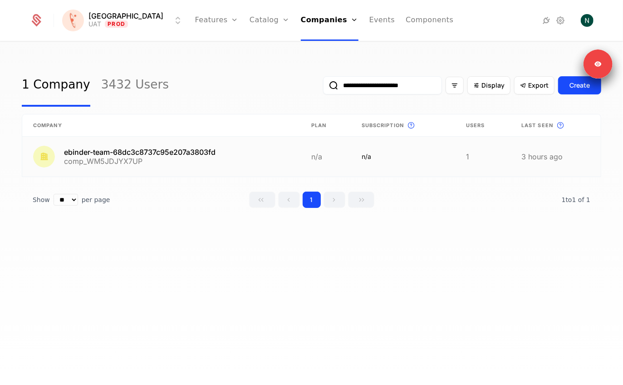
scroll to position [0, 0]
click at [150, 159] on link at bounding box center [161, 157] width 278 height 40
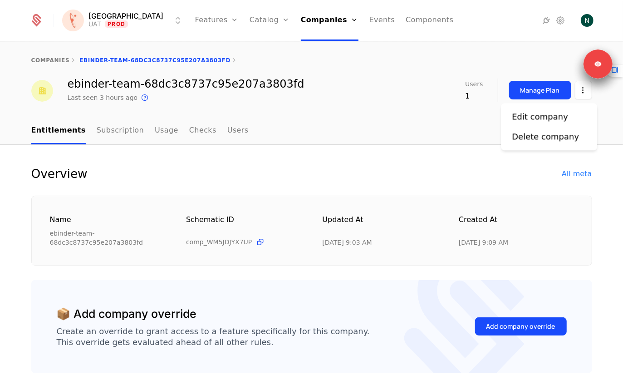
click at [581, 88] on html "Florence UAT Prod Features Features Flags Catalog Plans Add Ons Credits Configu…" at bounding box center [311, 192] width 623 height 385
click at [536, 112] on div "Edit company" at bounding box center [540, 116] width 56 height 13
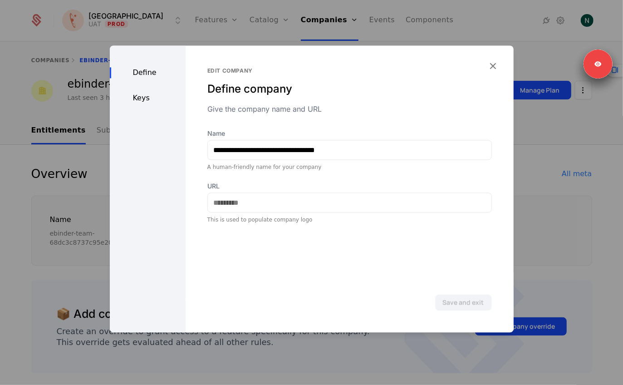
click at [142, 96] on div "Keys" at bounding box center [148, 98] width 76 height 11
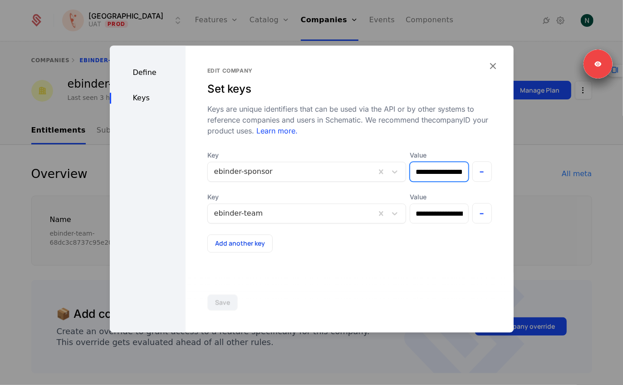
click at [439, 180] on input "**********" at bounding box center [439, 171] width 58 height 19
click at [442, 171] on input "**********" at bounding box center [437, 172] width 62 height 20
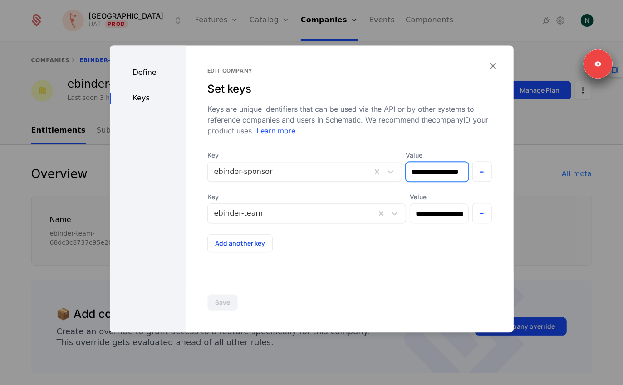
click at [430, 171] on input "**********" at bounding box center [437, 172] width 62 height 20
drag, startPoint x: 430, startPoint y: 171, endPoint x: 352, endPoint y: 171, distance: 78.0
click at [352, 171] on div "**********" at bounding box center [349, 166] width 284 height 31
click at [455, 172] on input "**********" at bounding box center [437, 172] width 62 height 20
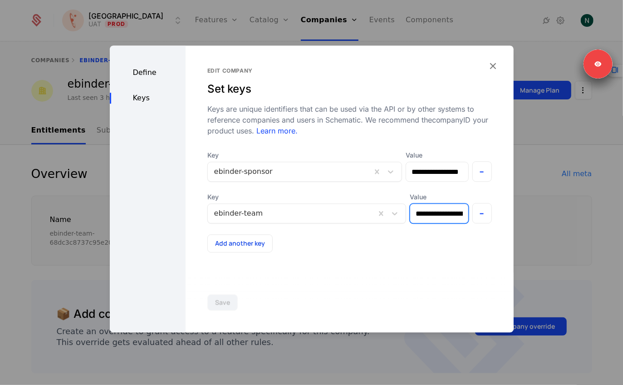
click at [427, 217] on input "**********" at bounding box center [439, 213] width 58 height 19
click at [419, 217] on input "**********" at bounding box center [439, 213] width 58 height 19
drag, startPoint x: 413, startPoint y: 215, endPoint x: 511, endPoint y: 215, distance: 98.0
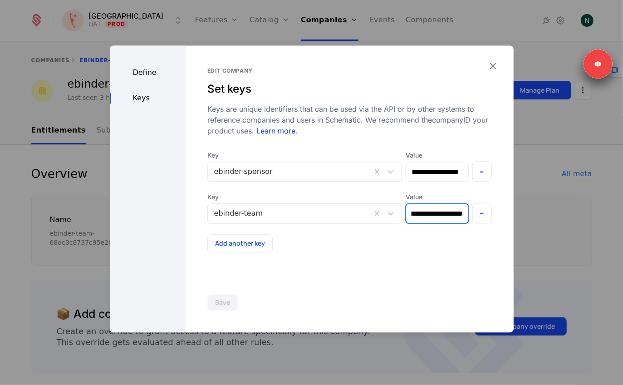
click at [511, 215] on div "**********" at bounding box center [349, 188] width 328 height 287
click at [424, 215] on input "**********" at bounding box center [437, 214] width 62 height 20
click at [580, 5] on div at bounding box center [311, 192] width 623 height 385
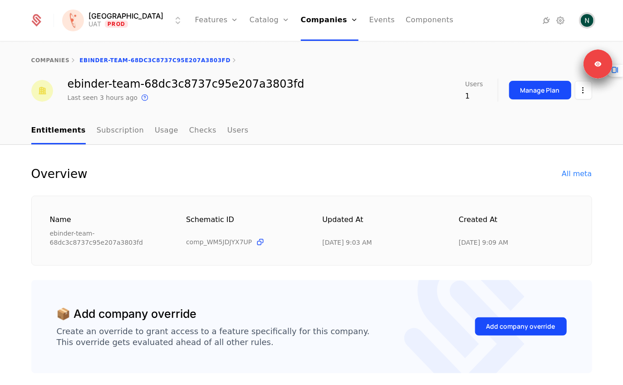
click at [581, 17] on img "Open user button" at bounding box center [587, 20] width 13 height 13
click at [549, 10] on div "Florence UAT Prod Features Features Flags Catalog Plans Add Ons Credits Configu…" at bounding box center [311, 20] width 564 height 41
click at [559, 14] on div at bounding box center [529, 20] width 128 height 13
click at [559, 21] on icon at bounding box center [560, 20] width 11 height 11
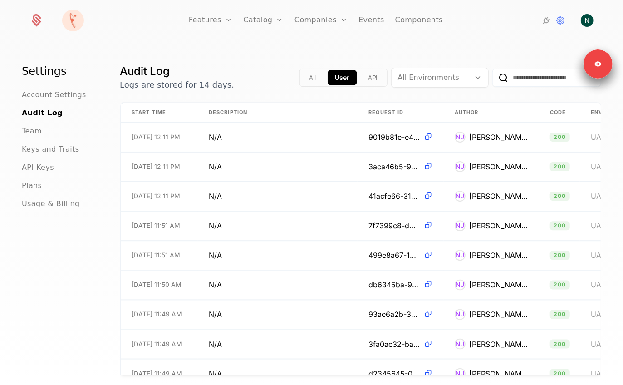
click at [48, 152] on span "Keys and Traits" at bounding box center [50, 149] width 57 height 11
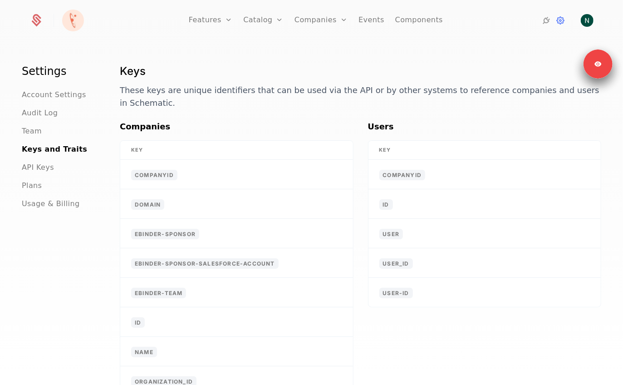
click at [40, 164] on span "API Keys" at bounding box center [38, 167] width 32 height 11
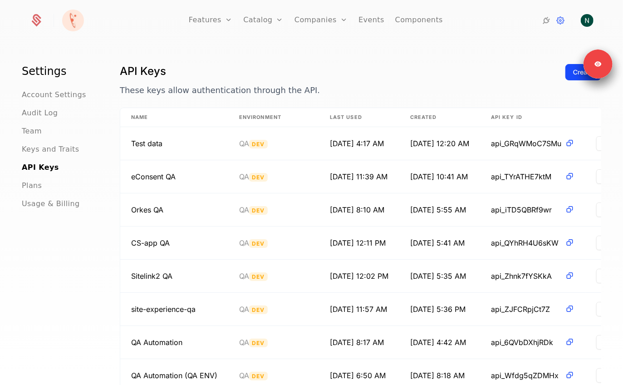
click at [570, 76] on button "Create" at bounding box center [583, 72] width 36 height 16
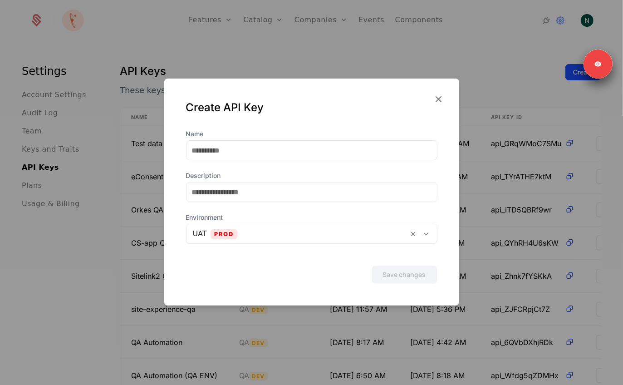
click at [250, 140] on div "Name" at bounding box center [311, 144] width 251 height 31
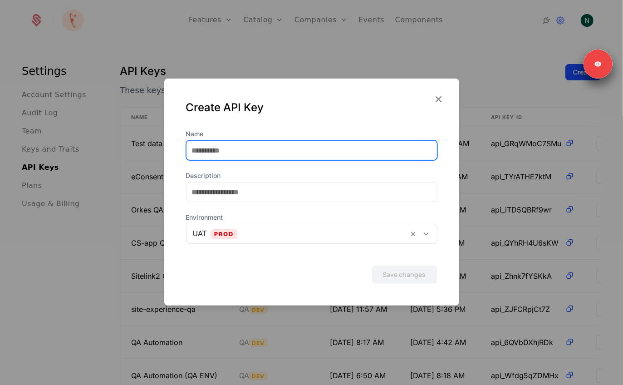
click at [245, 147] on input "Name" at bounding box center [311, 150] width 250 height 19
type input "**********"
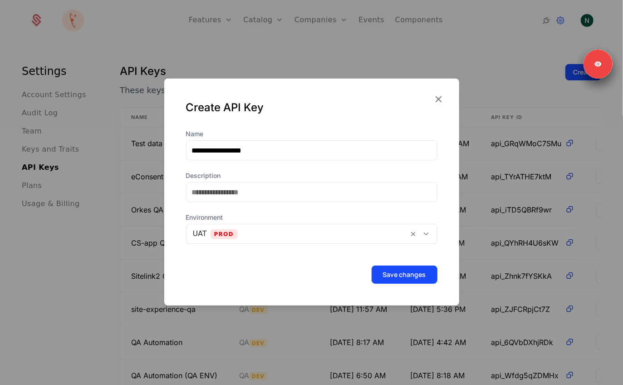
click at [229, 205] on div "**********" at bounding box center [311, 186] width 251 height 114
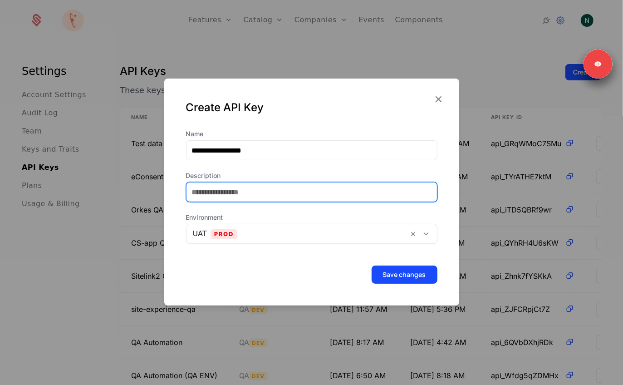
click at [234, 195] on input "Description" at bounding box center [311, 191] width 250 height 19
type input "**********"
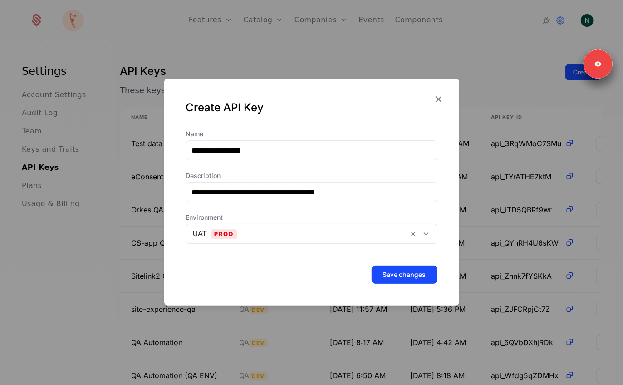
click at [438, 96] on icon "button" at bounding box center [439, 99] width 12 height 12
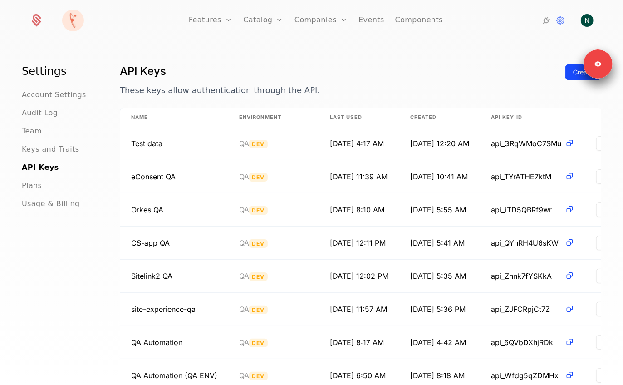
click at [444, 69] on h1 "API Keys" at bounding box center [339, 71] width 438 height 15
click at [74, 20] on img at bounding box center [73, 21] width 22 height 22
click at [90, 23] on div at bounding box center [116, 20] width 102 height 20
click at [72, 21] on img at bounding box center [73, 22] width 22 height 22
click at [587, 16] on img "Open user button" at bounding box center [587, 20] width 13 height 13
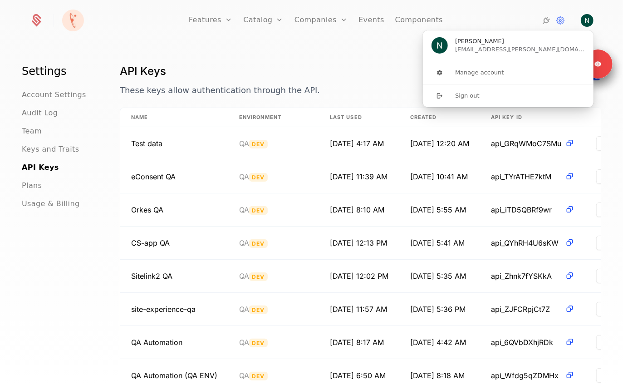
drag, startPoint x: 271, startPoint y: 49, endPoint x: 264, endPoint y: 49, distance: 7.3
click at [272, 49] on div "Settings Account Settings Audit Log Team Keys and Traits API Keys Plans Usage &…" at bounding box center [311, 216] width 623 height 348
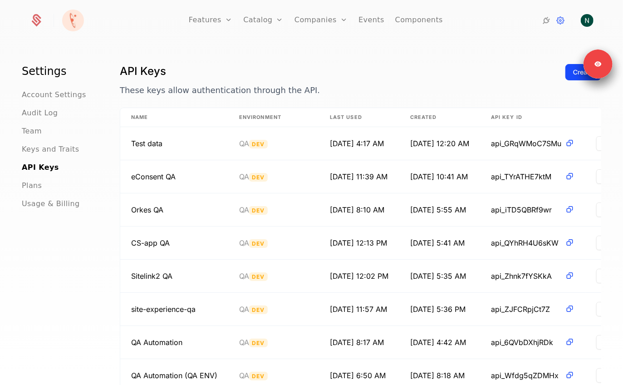
click at [73, 18] on img at bounding box center [73, 21] width 22 height 22
click at [27, 24] on div "Features Features Flags Catalog Plans Add Ons Credits Configuration Companies C…" at bounding box center [312, 20] width 586 height 41
click at [33, 24] on icon at bounding box center [36, 20] width 13 height 13
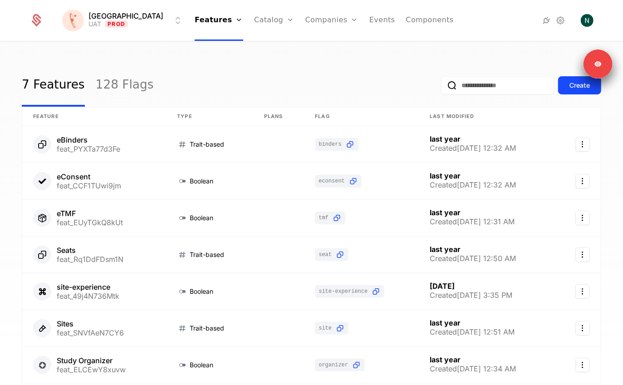
click at [562, 20] on icon at bounding box center [560, 20] width 11 height 11
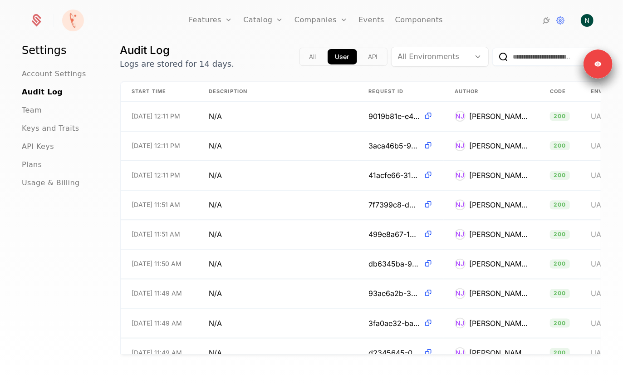
click at [32, 145] on span "API Keys" at bounding box center [38, 146] width 32 height 11
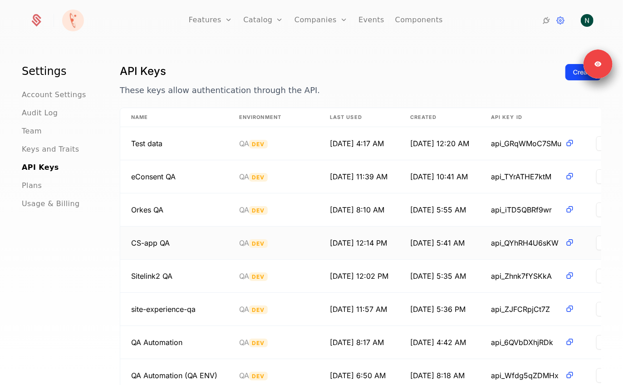
scroll to position [121, 0]
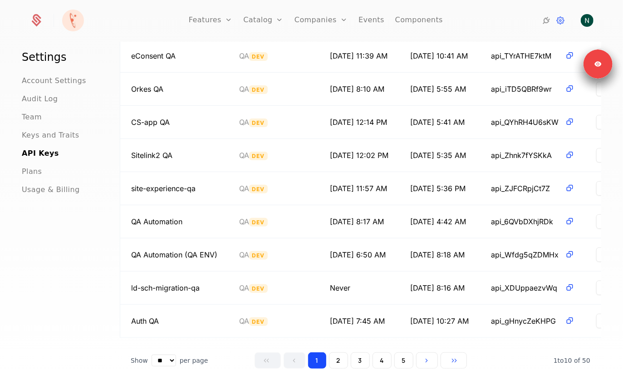
click at [403, 353] on button "5" at bounding box center [403, 360] width 19 height 16
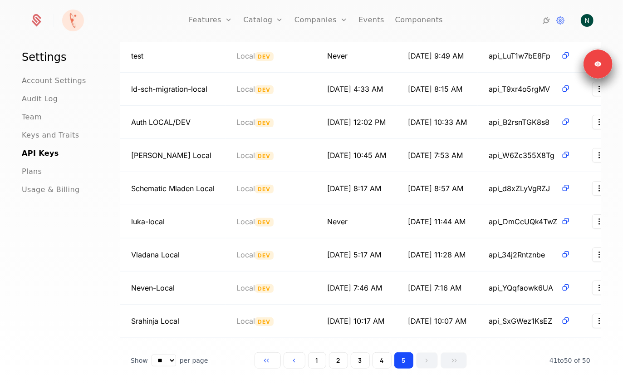
click at [384, 352] on button "4" at bounding box center [381, 360] width 19 height 16
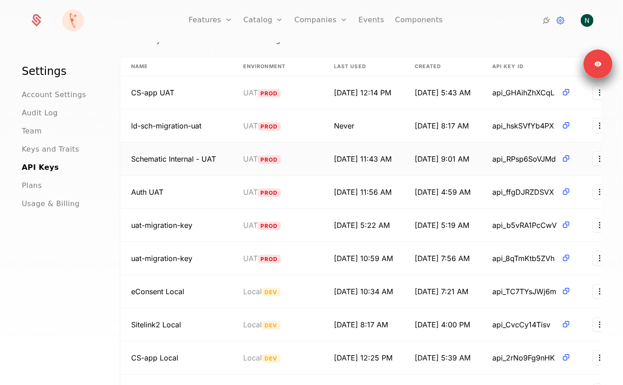
scroll to position [0, 0]
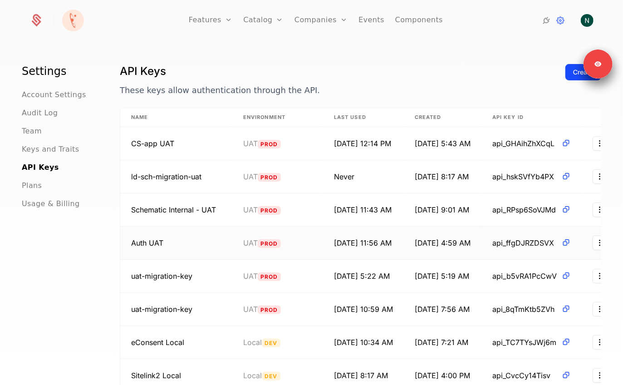
click at [538, 246] on td "api_ffgDJRZDSVX" at bounding box center [531, 242] width 100 height 33
click at [554, 240] on span "api_ffgDJRZDSVX" at bounding box center [524, 242] width 65 height 11
click at [205, 60] on link "Flags" at bounding box center [221, 58] width 42 height 7
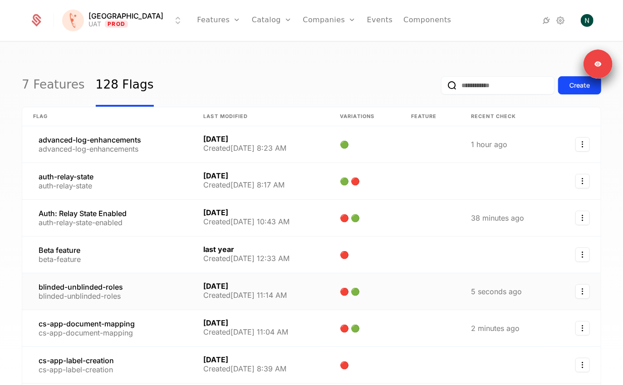
click at [98, 293] on link at bounding box center [107, 291] width 170 height 36
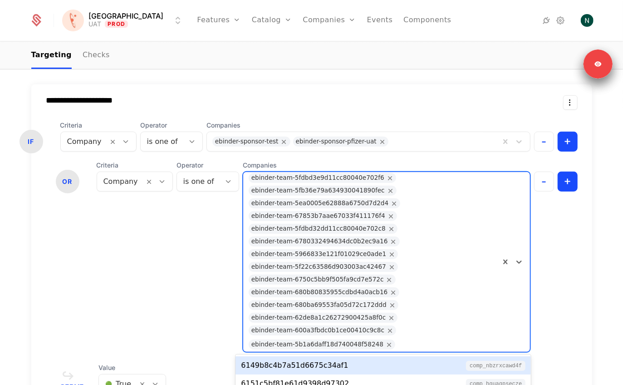
scroll to position [66, 0]
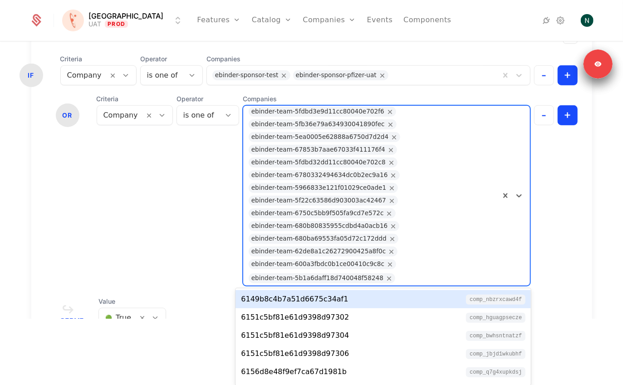
click at [358, 176] on div "ebinder-team-5fdbd3e9d11cc80040e702f6 ebinder-team-5fb36e79a634930041890fec ebi…" at bounding box center [371, 196] width 257 height 180
drag, startPoint x: 369, startPoint y: 111, endPoint x: 312, endPoint y: 111, distance: 56.7
click at [312, 111] on div "ebinder-team-5fdbd3e9d11cc80040e702f6" at bounding box center [322, 112] width 147 height 10
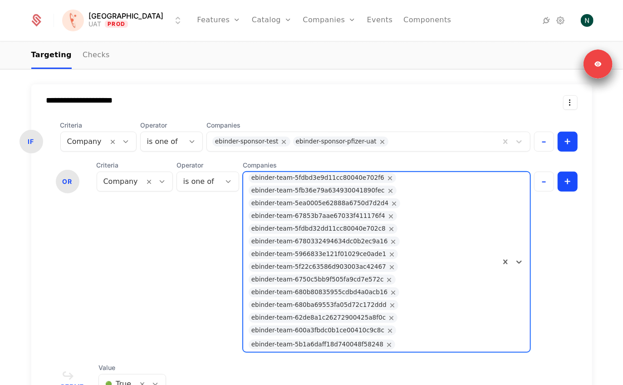
drag, startPoint x: 286, startPoint y: 112, endPoint x: 304, endPoint y: 120, distance: 19.7
click at [304, 121] on div "IF Criteria Company Operator is one of Companies ebinder-sponsor-test ebinder-s…" at bounding box center [311, 236] width 561 height 231
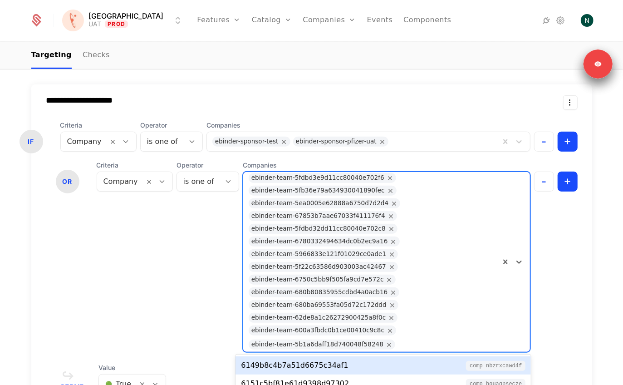
scroll to position [66, 0]
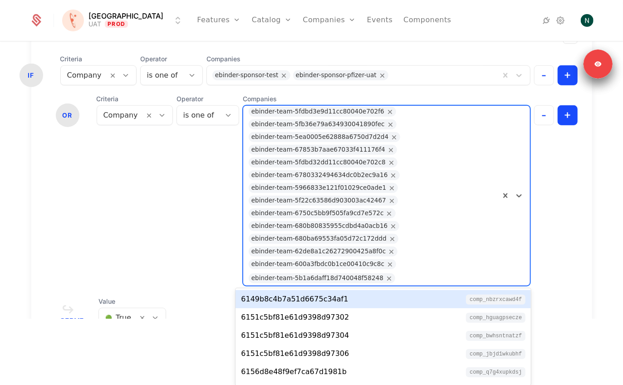
click at [290, 179] on div "ebinder-team-5fdbd3e9d11cc80040e702f6 ebinder-team-5fb36e79a634930041890fec ebi…" at bounding box center [371, 196] width 257 height 180
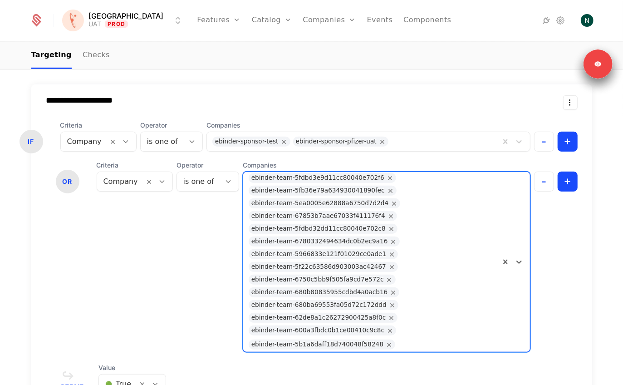
scroll to position [0, 0]
drag, startPoint x: 281, startPoint y: 110, endPoint x: 312, endPoint y: 110, distance: 30.8
click at [312, 110] on div "**********" at bounding box center [311, 246] width 561 height 324
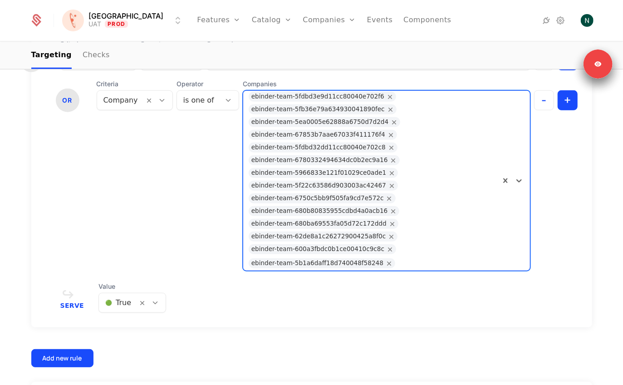
scroll to position [376, 0]
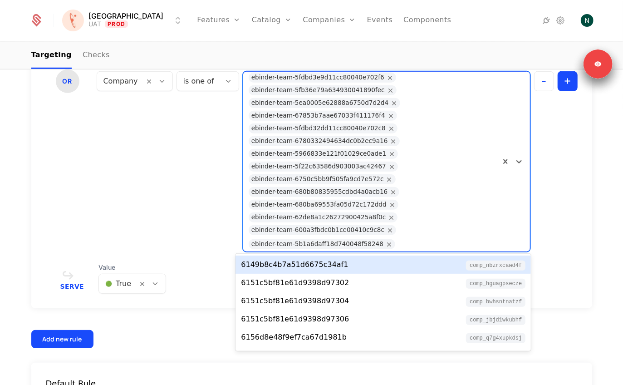
click at [286, 78] on div "ebinder-team-5fdbd3e9d11cc80040e702f6" at bounding box center [317, 78] width 133 height 10
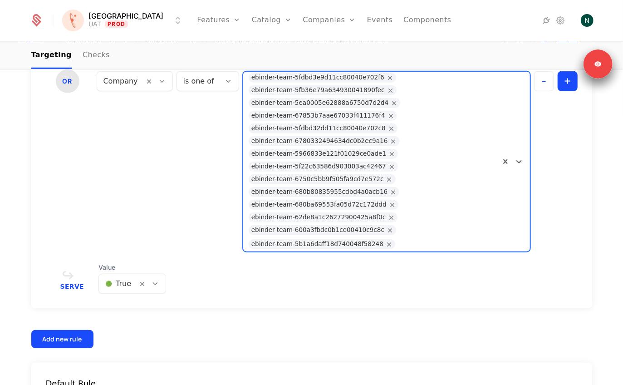
drag, startPoint x: 285, startPoint y: 78, endPoint x: 366, endPoint y: 73, distance: 80.5
click at [366, 73] on div "ebinder-team-5fdbd3e9d11cc80040e702f6" at bounding box center [317, 78] width 133 height 10
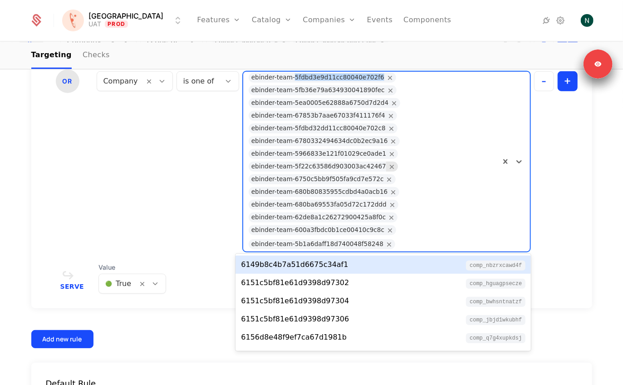
copy div "5fdbd3e9d11cc80040e702f6"
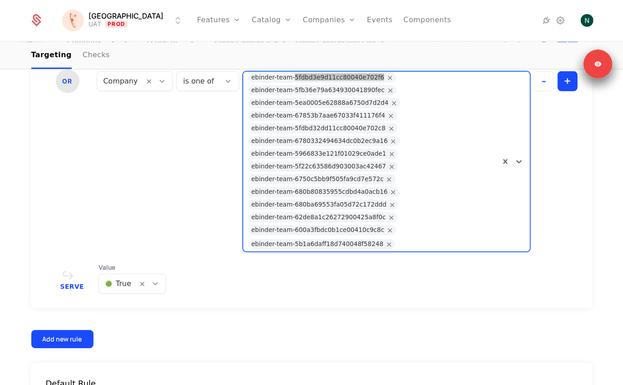
click at [303, 16] on link "Companies" at bounding box center [329, 20] width 53 height 41
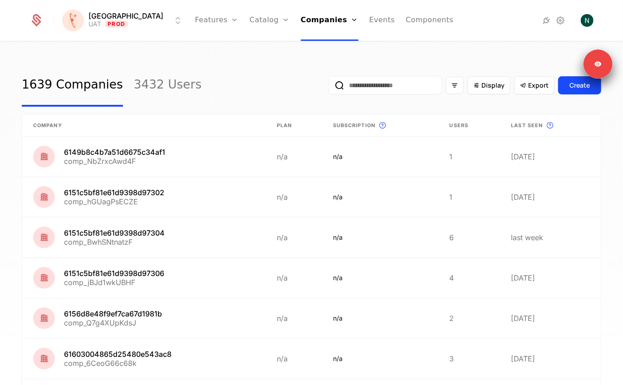
click at [349, 91] on input "email" at bounding box center [384, 85] width 113 height 18
paste input "**********"
type input "**********"
click at [323, 87] on button "submit" at bounding box center [323, 87] width 0 height 0
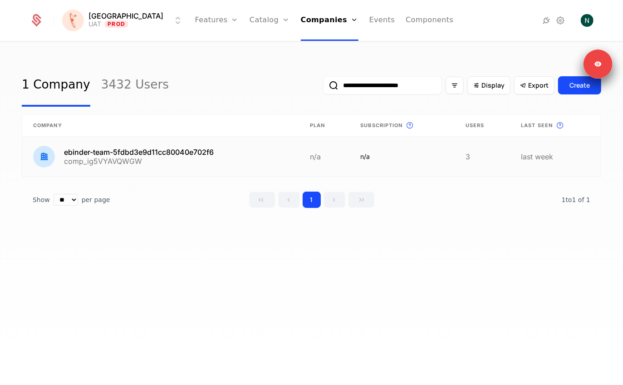
click at [155, 146] on link at bounding box center [160, 157] width 277 height 40
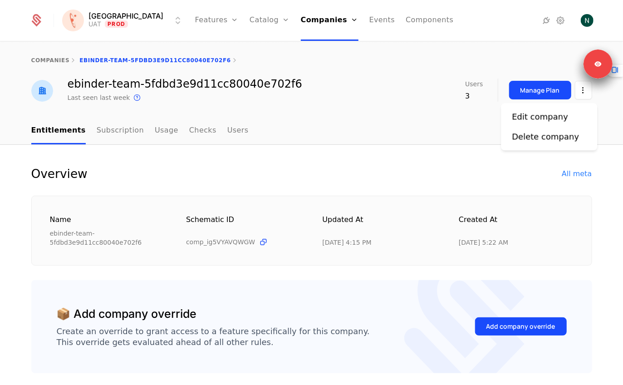
click at [584, 94] on html "Florence UAT Prod Features Features Flags Catalog Plans Add Ons Credits Configu…" at bounding box center [311, 192] width 623 height 385
click at [530, 116] on div "Edit company" at bounding box center [540, 116] width 56 height 13
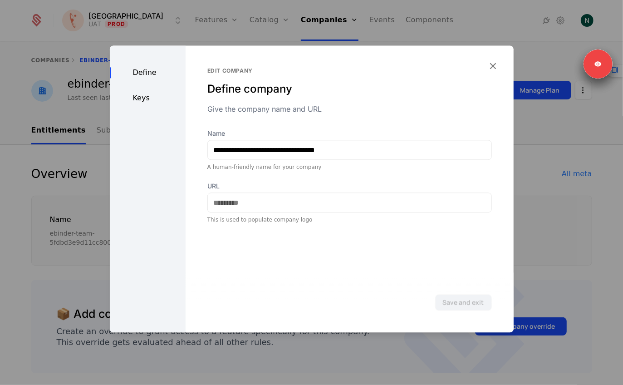
click at [146, 98] on div "Keys" at bounding box center [148, 98] width 76 height 11
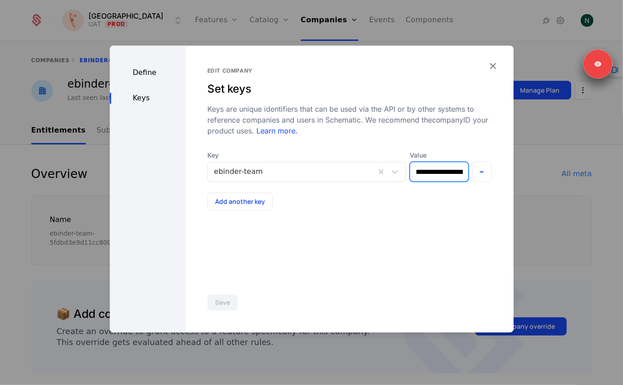
scroll to position [0, 45]
drag, startPoint x: 428, startPoint y: 173, endPoint x: 451, endPoint y: 171, distance: 23.7
click at [585, 171] on div "**********" at bounding box center [311, 192] width 623 height 385
click at [435, 173] on input "**********" at bounding box center [437, 172] width 62 height 20
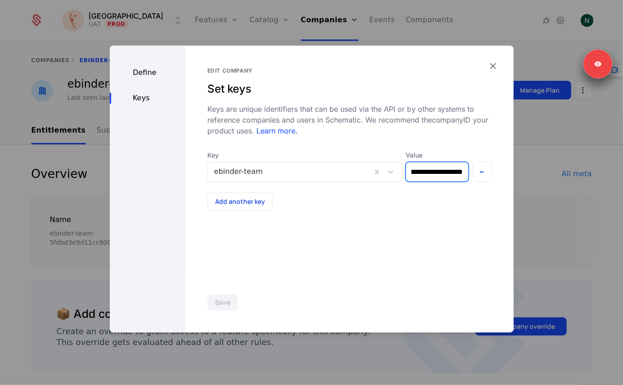
scroll to position [0, 0]
click at [492, 66] on icon "button" at bounding box center [493, 66] width 12 height 12
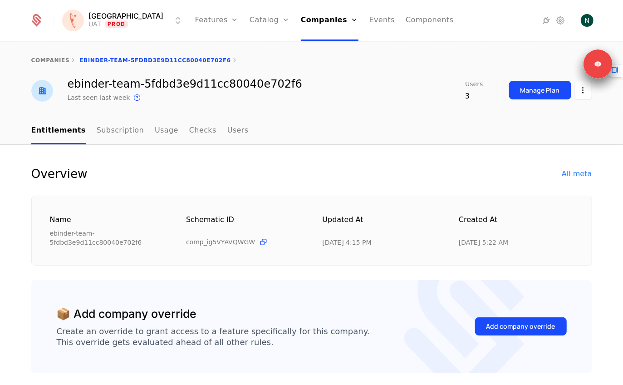
click at [301, 23] on link "Companies" at bounding box center [330, 20] width 58 height 41
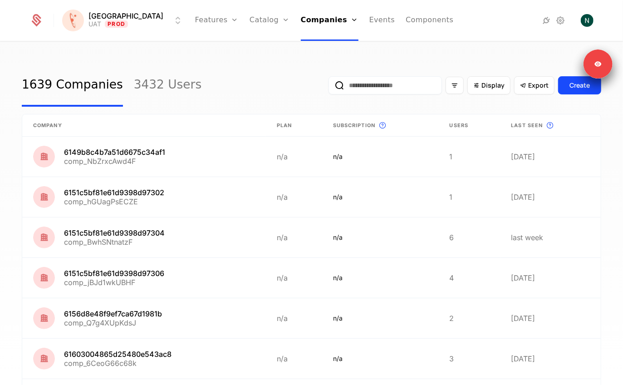
click at [406, 93] on input "email" at bounding box center [384, 85] width 113 height 18
type input "*******"
click at [328, 87] on button "submit" at bounding box center [328, 87] width 0 height 0
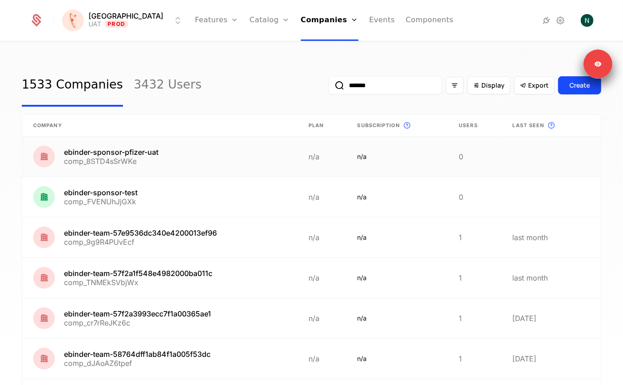
click at [162, 156] on link at bounding box center [159, 157] width 275 height 40
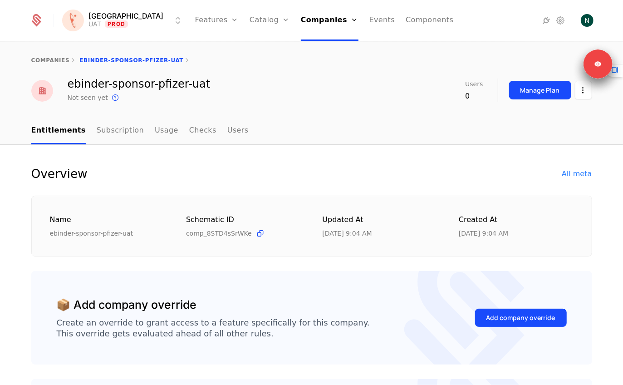
click at [585, 97] on html "Florence UAT Prod Features Features Flags Catalog Plans Add Ons Credits Configu…" at bounding box center [311, 192] width 623 height 385
click at [550, 109] on div "Edit company Delete company" at bounding box center [549, 126] width 96 height 47
click at [550, 110] on div "Edit company Delete company" at bounding box center [549, 126] width 96 height 47
click at [547, 118] on div "Edit company" at bounding box center [540, 116] width 56 height 13
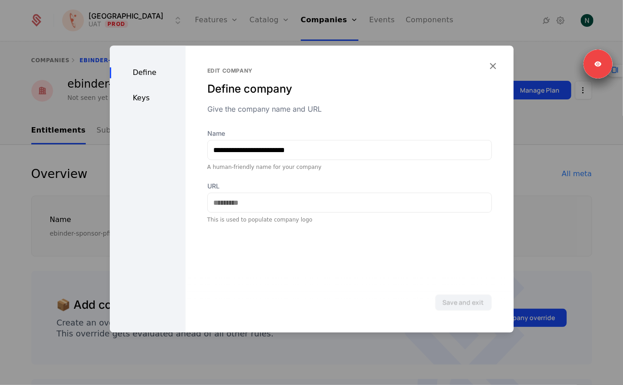
click at [138, 102] on div "Keys" at bounding box center [148, 98] width 76 height 11
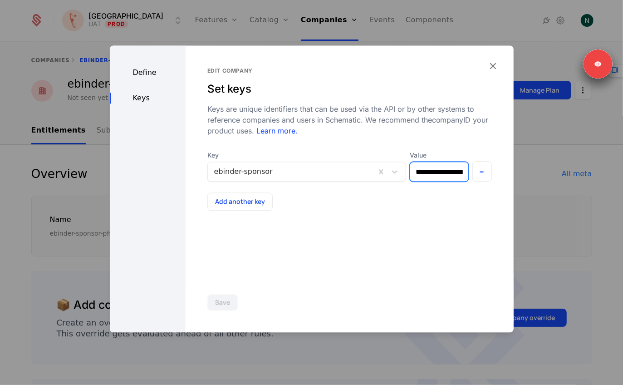
click at [425, 167] on input "**********" at bounding box center [439, 171] width 58 height 19
click at [90, 169] on div at bounding box center [311, 192] width 623 height 385
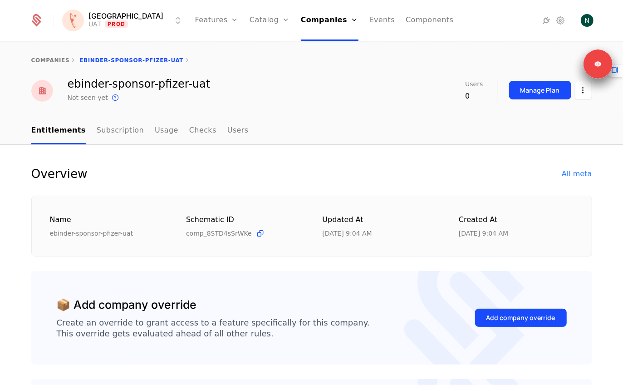
click at [306, 29] on link "Companies" at bounding box center [330, 20] width 58 height 41
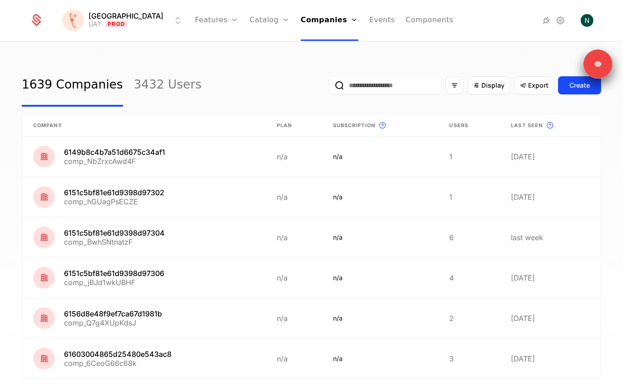
click at [385, 87] on input "email" at bounding box center [384, 85] width 113 height 18
paste input "**********"
type input "**********"
click at [323, 87] on button "submit" at bounding box center [323, 87] width 0 height 0
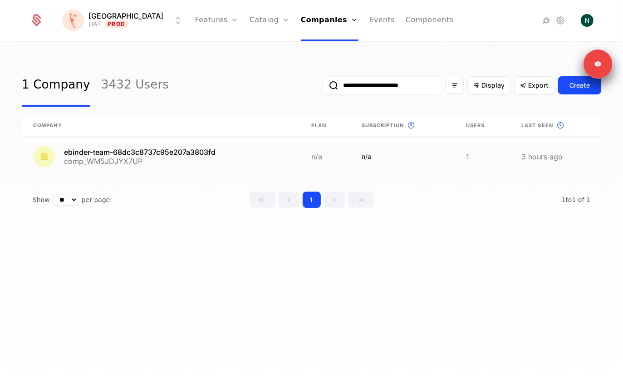
click at [296, 138] on link at bounding box center [161, 157] width 278 height 40
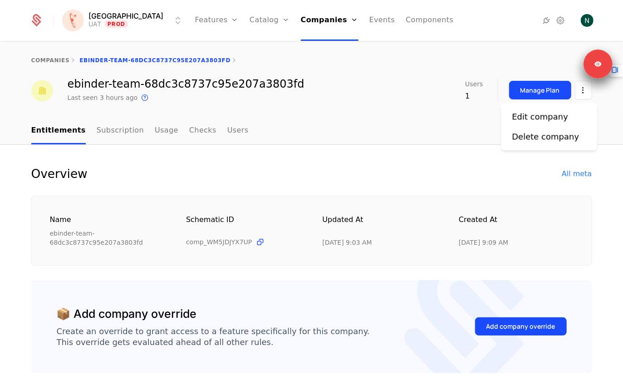
click at [579, 88] on html "Florence UAT Prod Features Features Flags Catalog Plans Add Ons Credits Configu…" at bounding box center [311, 192] width 623 height 385
click at [530, 112] on div "Edit company" at bounding box center [540, 116] width 56 height 13
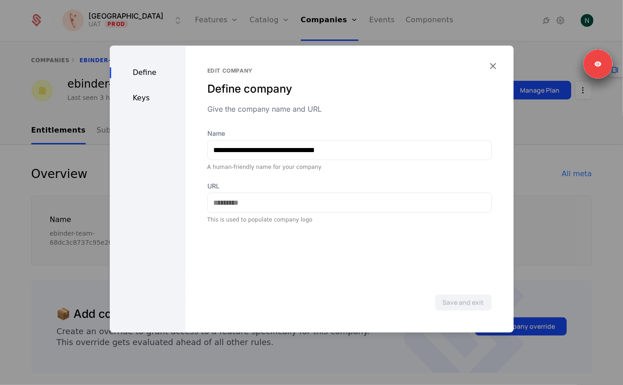
click at [145, 100] on div "Keys" at bounding box center [148, 98] width 76 height 11
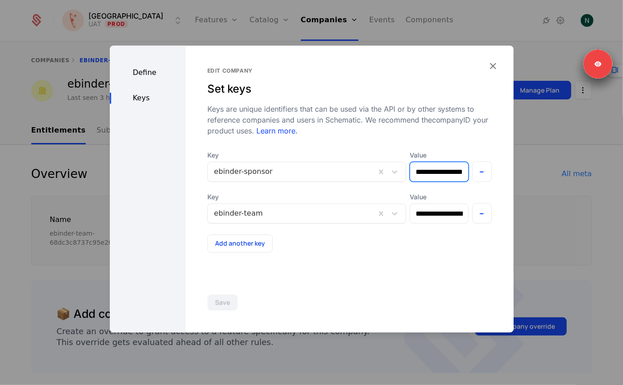
click at [438, 169] on input "**********" at bounding box center [439, 171] width 58 height 19
click at [434, 145] on div "**********" at bounding box center [349, 159] width 284 height 185
drag, startPoint x: 432, startPoint y: 168, endPoint x: 537, endPoint y: 169, distance: 104.8
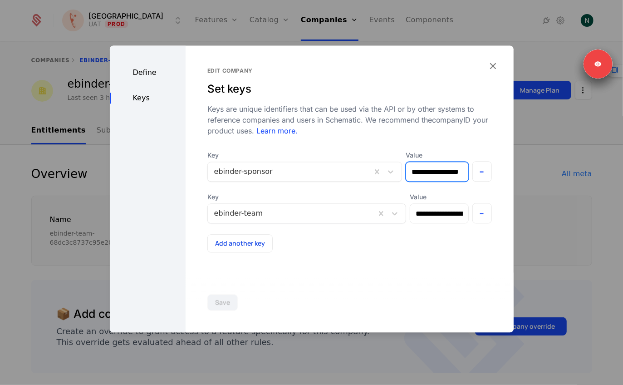
click at [537, 169] on div "**********" at bounding box center [311, 192] width 623 height 385
click at [438, 170] on input "**********" at bounding box center [437, 172] width 62 height 20
click at [442, 136] on div "**********" at bounding box center [349, 159] width 284 height 185
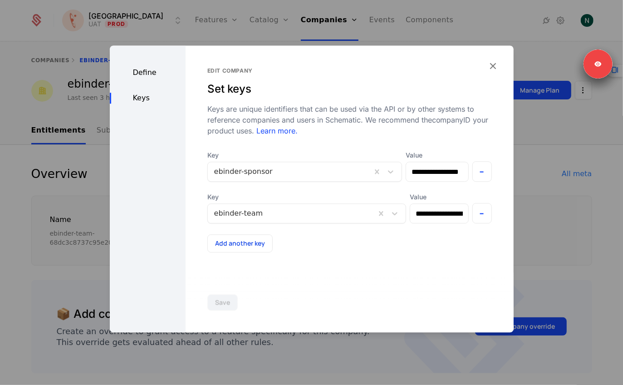
click at [428, 183] on div "**********" at bounding box center [349, 202] width 284 height 102
click at [436, 164] on input "**********" at bounding box center [437, 172] width 62 height 20
click at [427, 206] on input "**********" at bounding box center [439, 213] width 58 height 19
drag, startPoint x: 427, startPoint y: 206, endPoint x: 429, endPoint y: 181, distance: 26.0
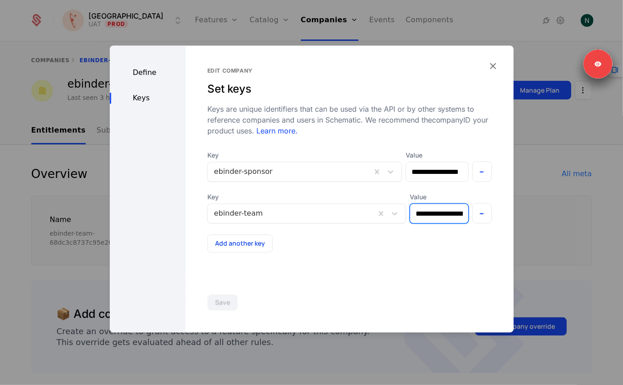
click at [427, 200] on div "**********" at bounding box center [439, 207] width 59 height 31
click at [430, 177] on input "**********" at bounding box center [437, 172] width 62 height 20
click at [435, 133] on div "Keys are unique identifiers that can be used via the API or by other systems to…" at bounding box center [349, 119] width 284 height 33
click at [491, 61] on icon "button" at bounding box center [493, 66] width 12 height 12
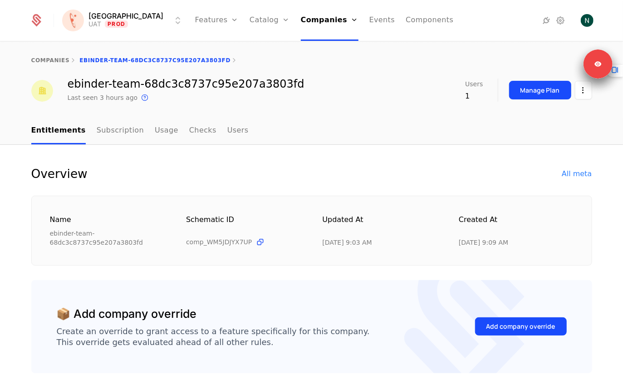
click at [264, 88] on div "ebinder-team-68dc3c8737c95e207a3803fd" at bounding box center [186, 83] width 237 height 11
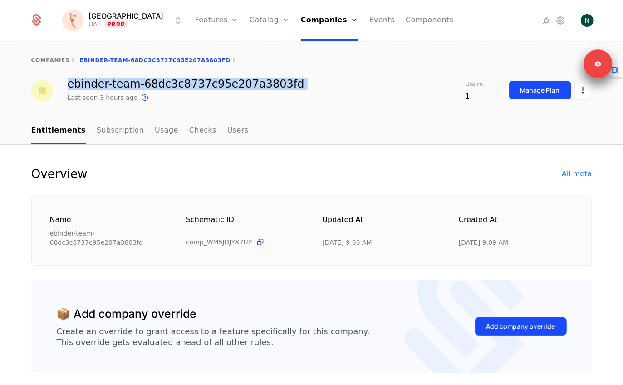
click at [264, 88] on div "ebinder-team-68dc3c8737c95e207a3803fd" at bounding box center [186, 83] width 237 height 11
copy div "ebinder-team-68dc3c8737c95e207a3803fd"
click at [180, 90] on div "ebinder-team-68dc3c8737c95e207a3803fd Last seen 3 hours ago This is the date a …" at bounding box center [186, 90] width 237 height 24
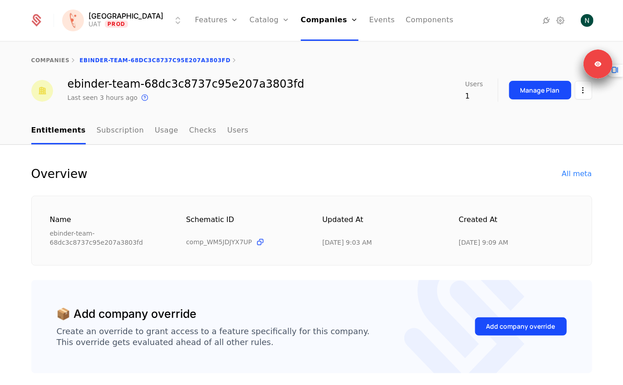
click at [180, 90] on div "ebinder-team-68dc3c8737c95e207a3803fd Last seen 3 hours ago This is the date a …" at bounding box center [186, 90] width 237 height 24
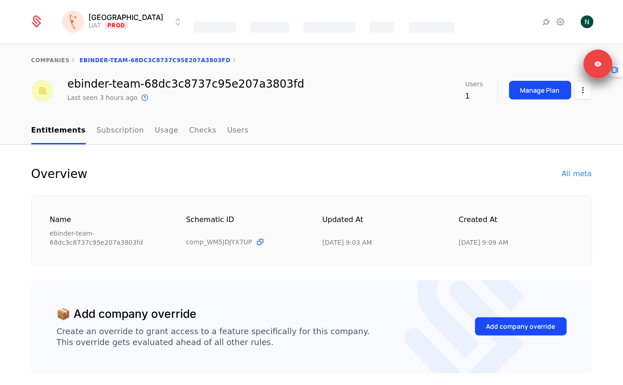
click at [180, 90] on div "ebinder-team-68dc3c8737c95e207a3803fd Last seen 3 hours ago This is the date a …" at bounding box center [186, 90] width 237 height 24
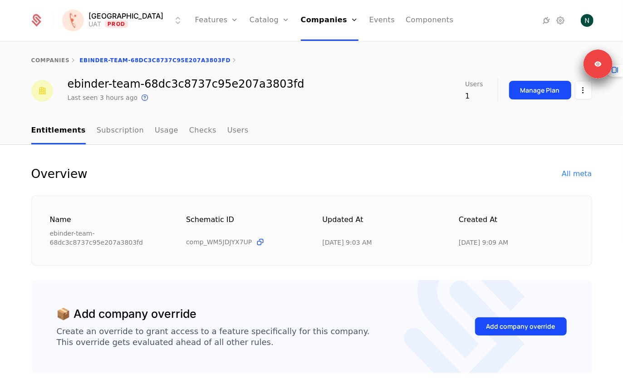
click at [183, 86] on div "ebinder-team-68dc3c8737c95e207a3803fd" at bounding box center [186, 83] width 237 height 11
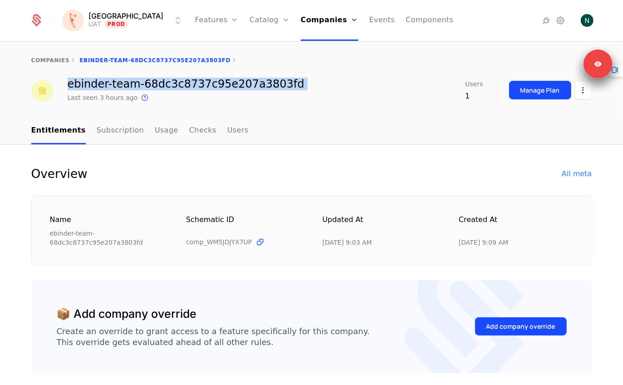
click at [183, 86] on div "ebinder-team-68dc3c8737c95e207a3803fd" at bounding box center [186, 83] width 237 height 11
copy div "ebinder-team-68dc3c8737c95e207a3803fd"
click at [578, 89] on html "Florence UAT Prod Features Features Flags Catalog Plans Add Ons Credits Configu…" at bounding box center [311, 192] width 623 height 385
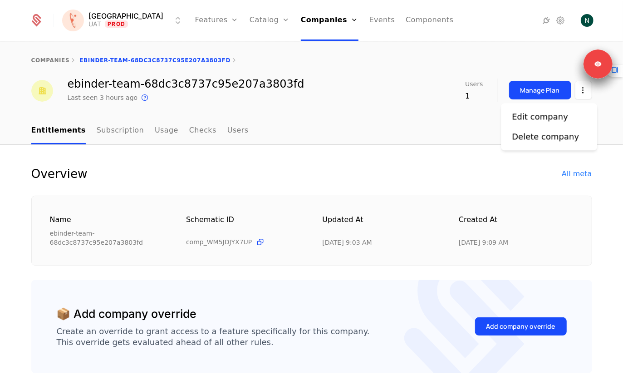
click at [554, 112] on div "Edit company" at bounding box center [540, 116] width 56 height 13
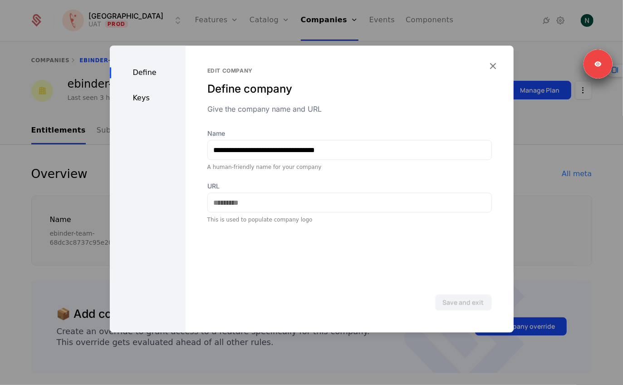
click at [127, 98] on div "Keys" at bounding box center [148, 98] width 76 height 11
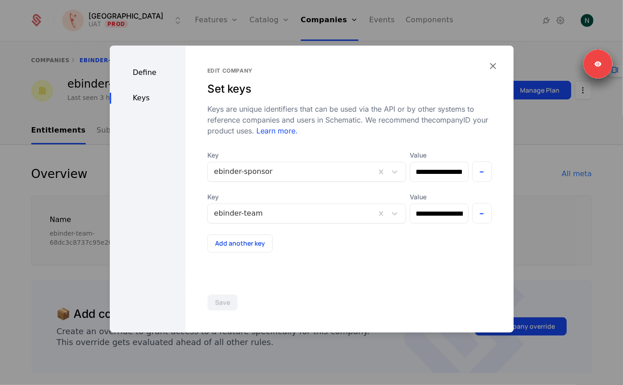
click at [493, 63] on icon "button" at bounding box center [493, 66] width 12 height 12
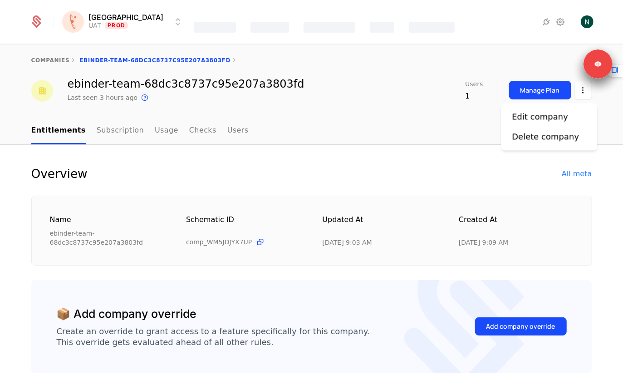
click at [587, 96] on html "Florence UAT Prod Features Catalog Companies Events Components companies ebinde…" at bounding box center [311, 192] width 623 height 385
click at [553, 111] on div "Edit company" at bounding box center [540, 116] width 56 height 13
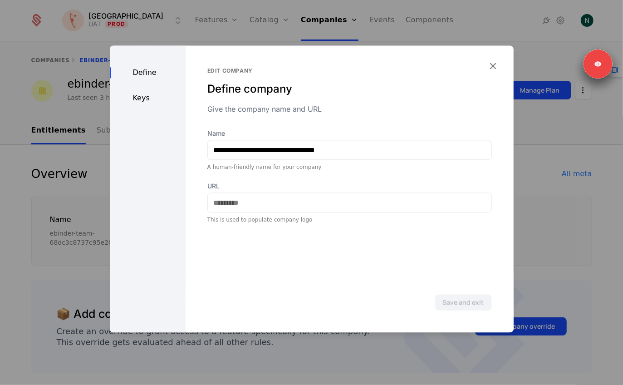
click at [132, 93] on div "Keys" at bounding box center [148, 98] width 76 height 11
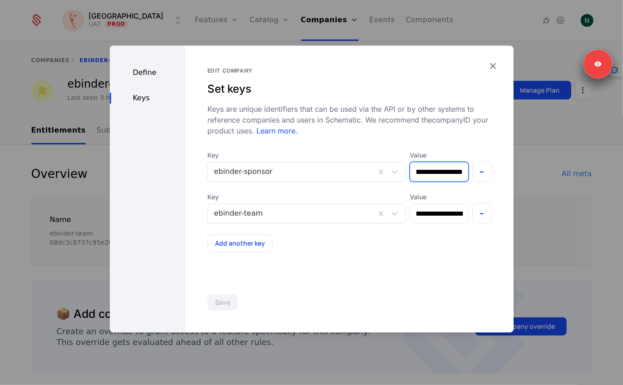
click at [438, 166] on input "**********" at bounding box center [439, 171] width 58 height 19
click at [497, 66] on icon "button" at bounding box center [493, 66] width 12 height 12
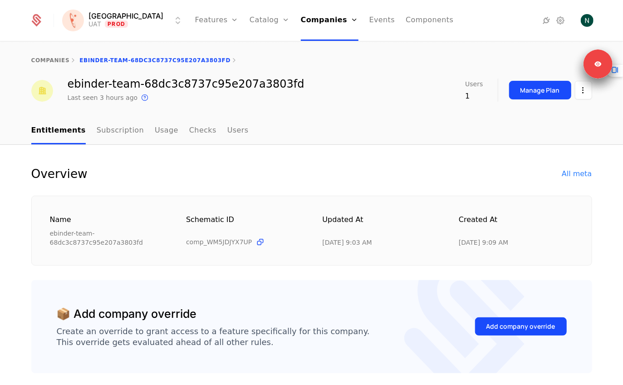
click at [583, 88] on html "Florence UAT Prod Features Features Flags Catalog Plans Add Ons Credits Configu…" at bounding box center [311, 192] width 623 height 385
click at [537, 122] on div "Edit company" at bounding box center [540, 116] width 56 height 13
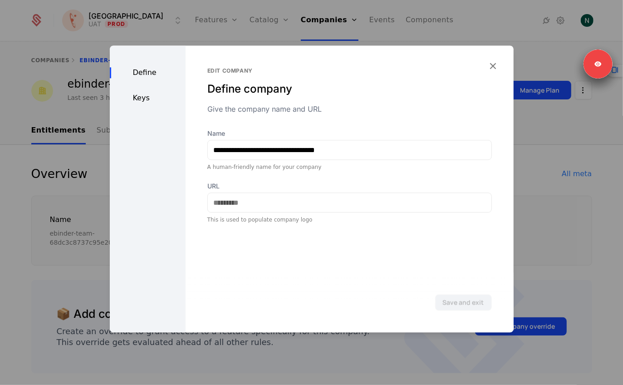
click at [142, 102] on div "Keys" at bounding box center [148, 98] width 76 height 11
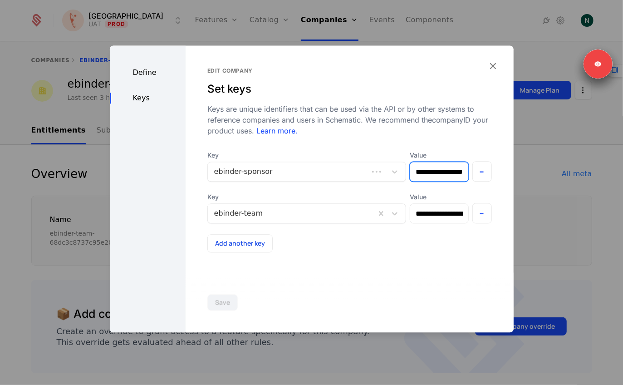
click at [428, 172] on input "**********" at bounding box center [439, 171] width 58 height 19
click at [55, 175] on div at bounding box center [311, 192] width 623 height 385
